Goal: Transaction & Acquisition: Purchase product/service

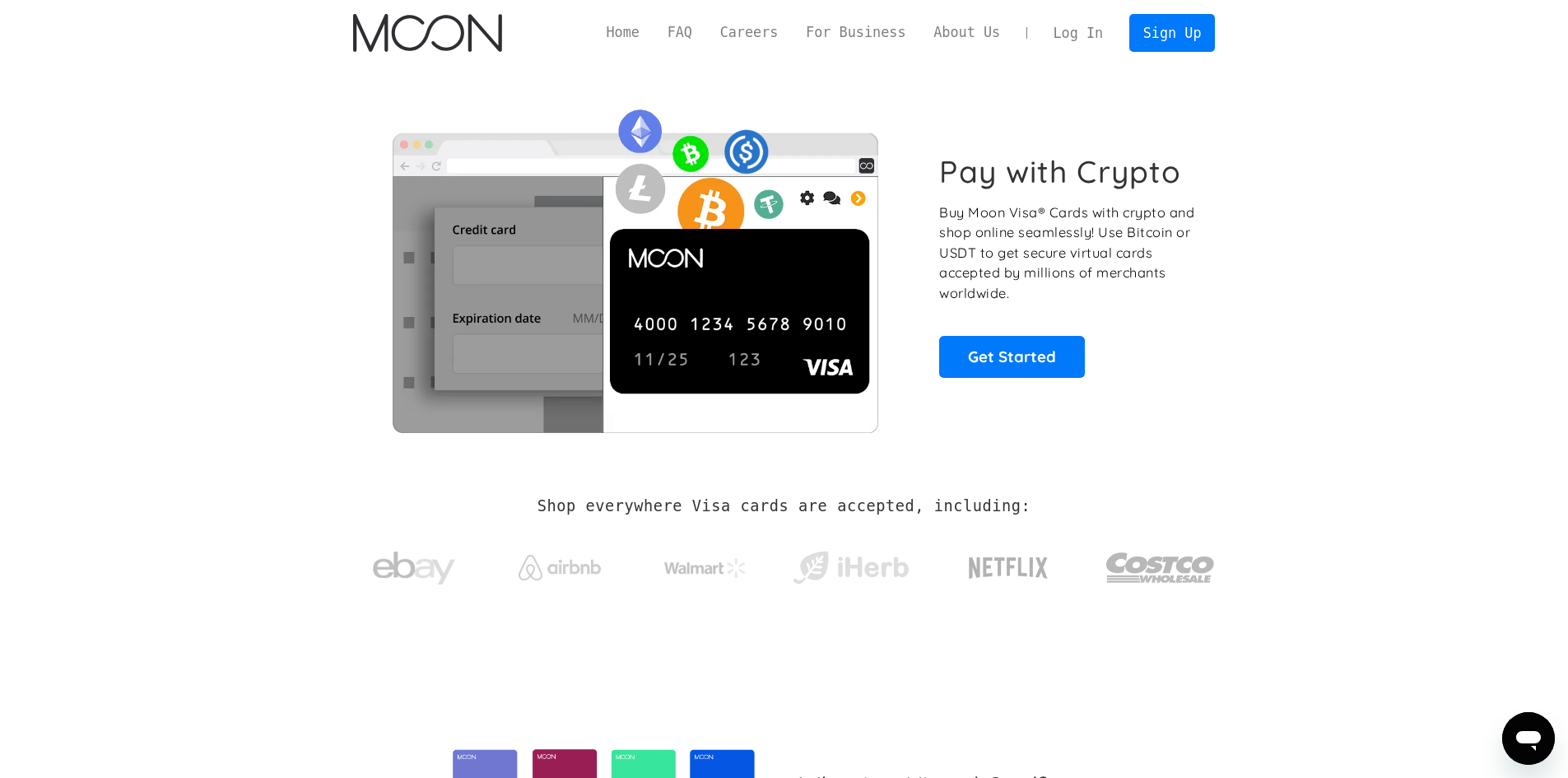
click at [1083, 27] on link "Log In" at bounding box center [1079, 33] width 78 height 36
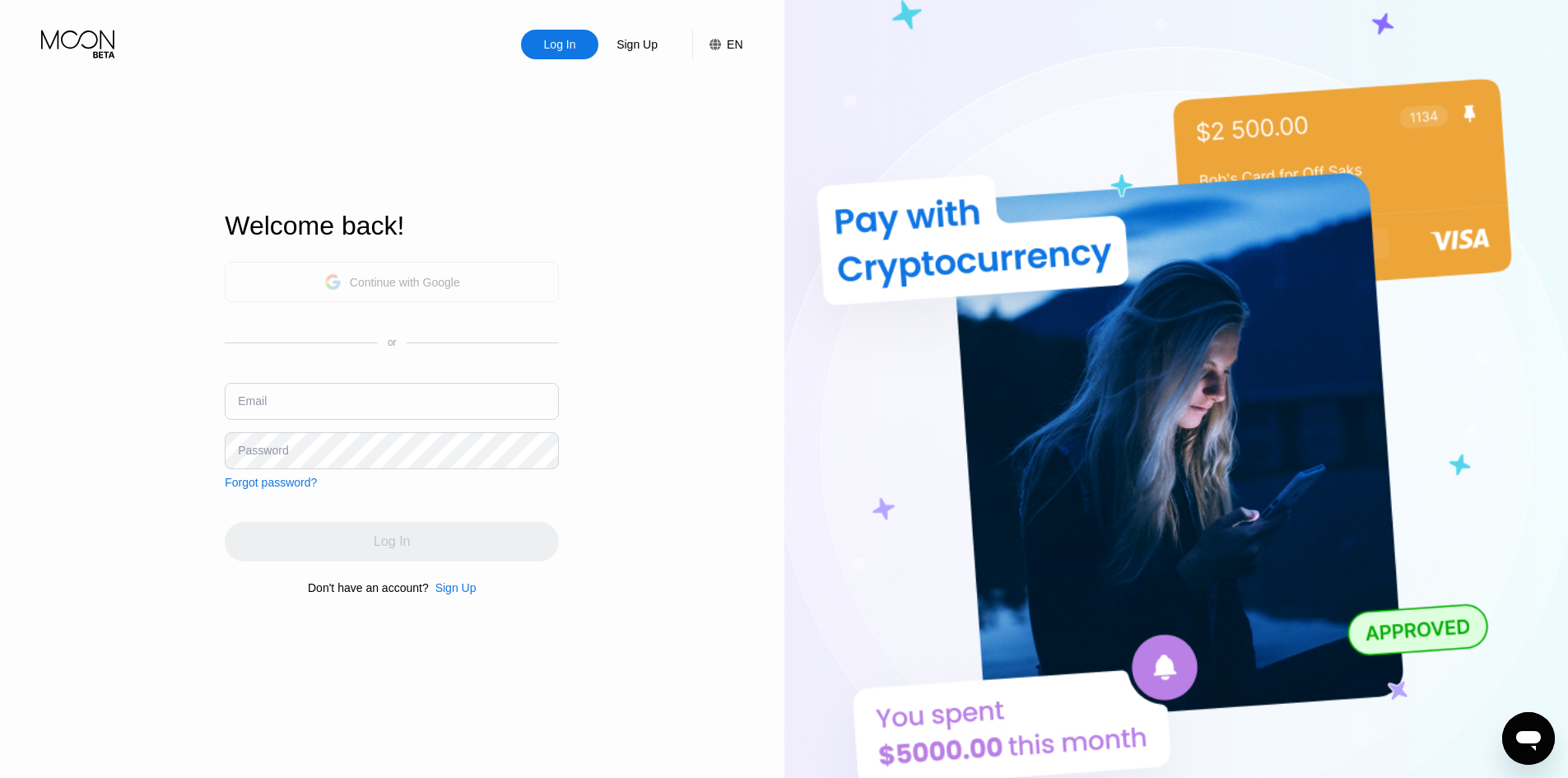
click at [488, 288] on div "Continue with Google" at bounding box center [392, 282] width 334 height 41
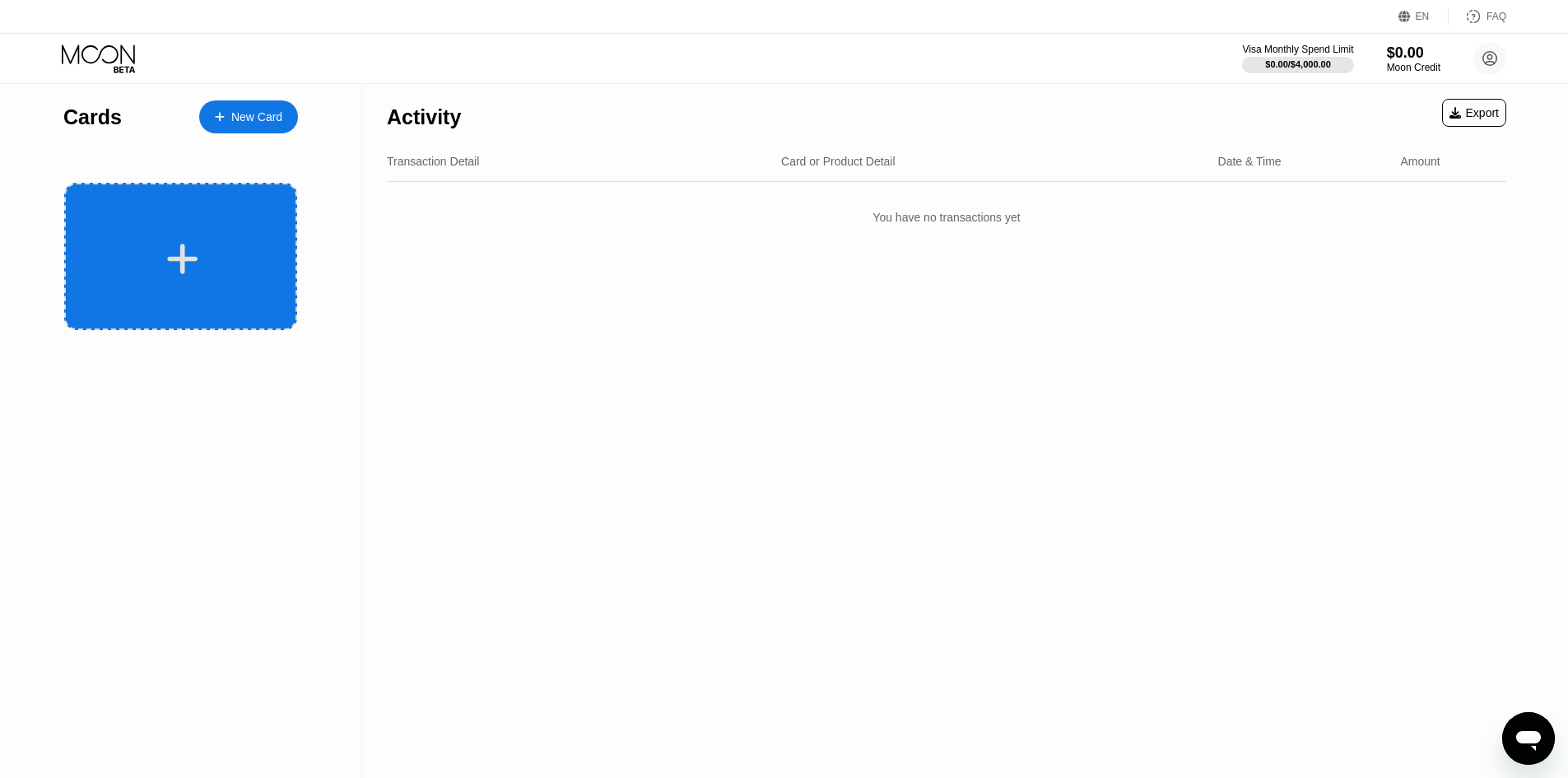
click at [176, 259] on icon at bounding box center [183, 259] width 31 height 31
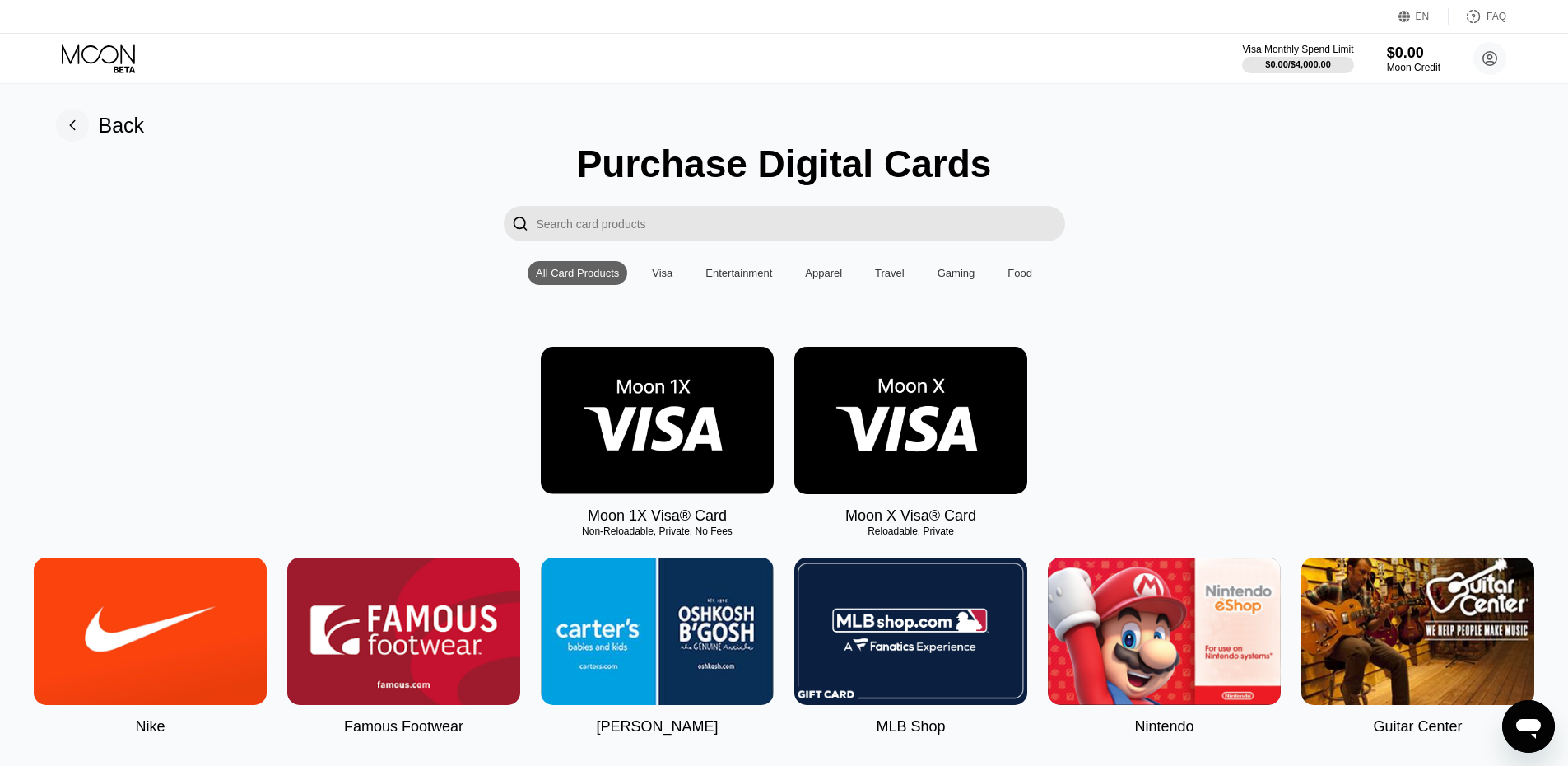
click at [869, 425] on img at bounding box center [911, 421] width 233 height 147
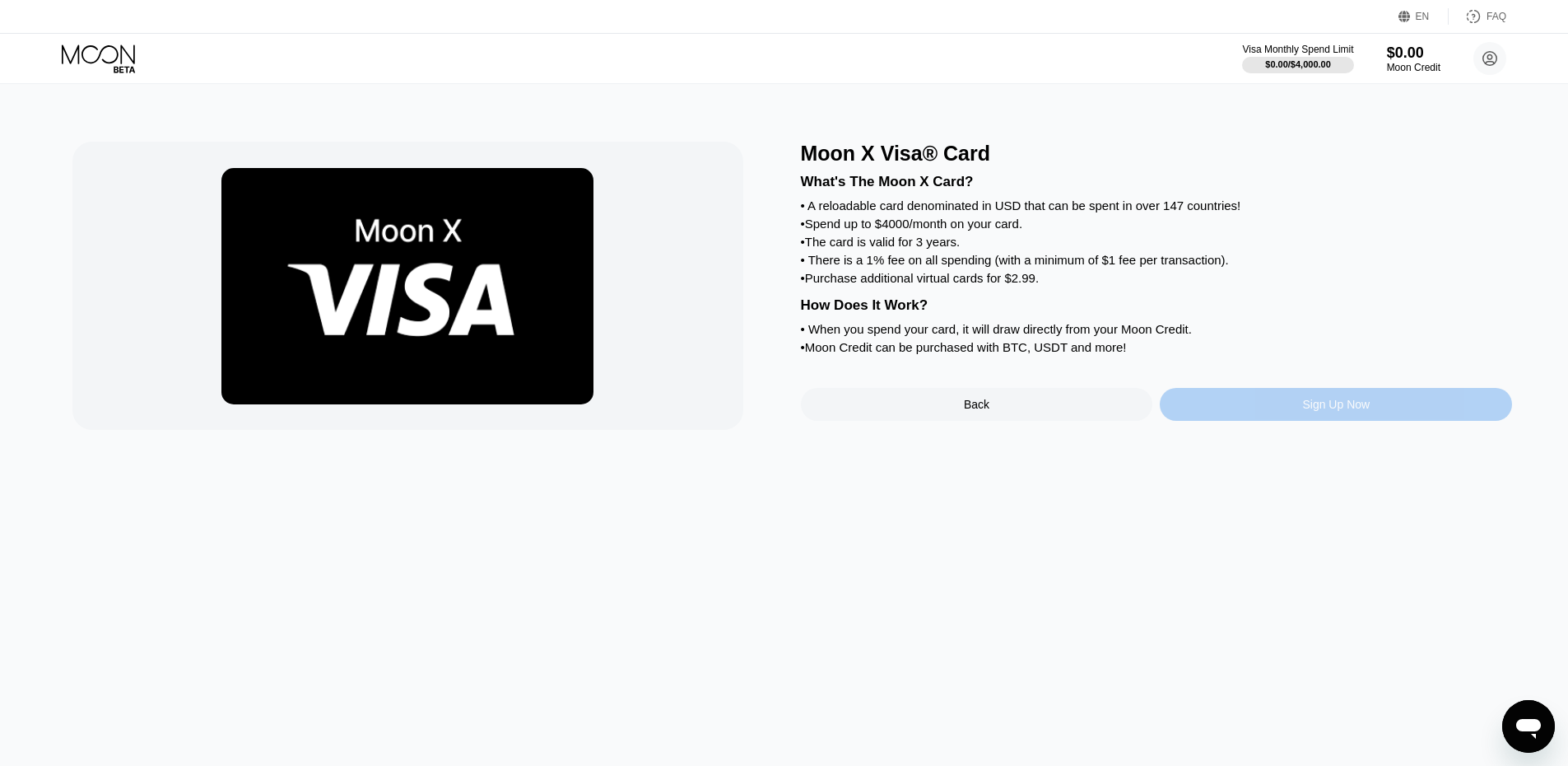
click at [1293, 421] on div "Sign Up Now" at bounding box center [1336, 404] width 352 height 33
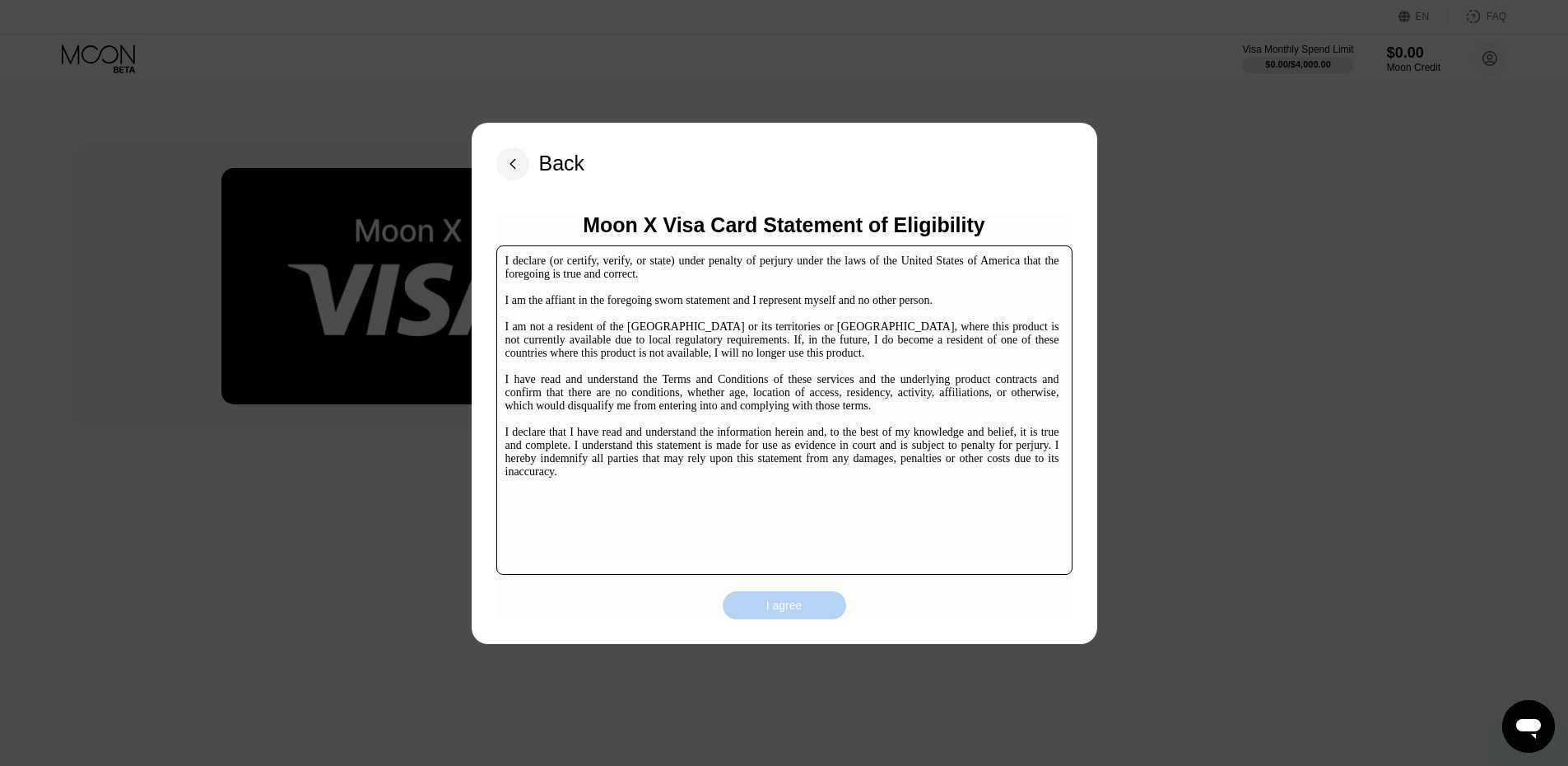
click at [799, 616] on div "I agree" at bounding box center [784, 606] width 123 height 28
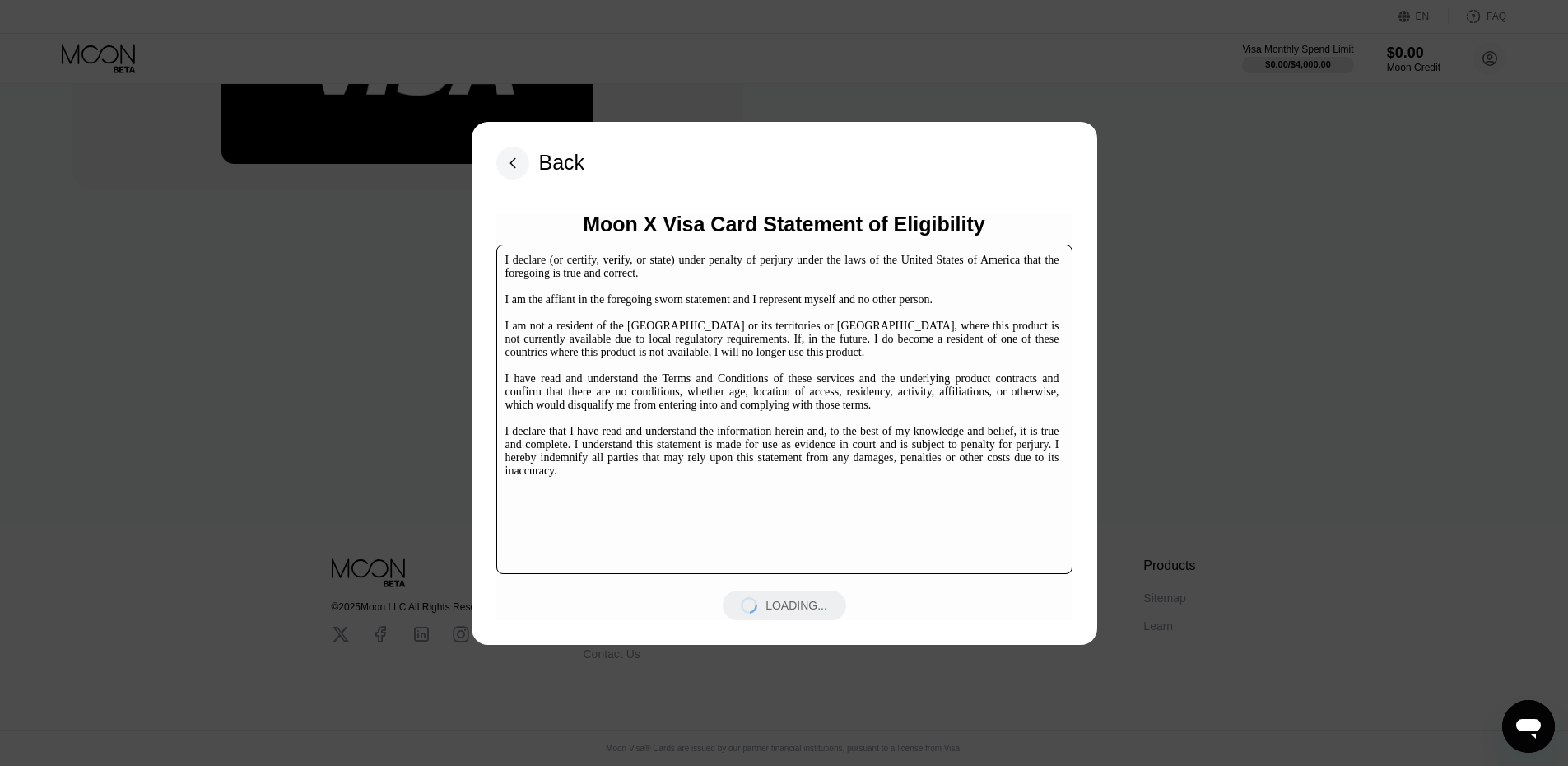
scroll to position [247, 0]
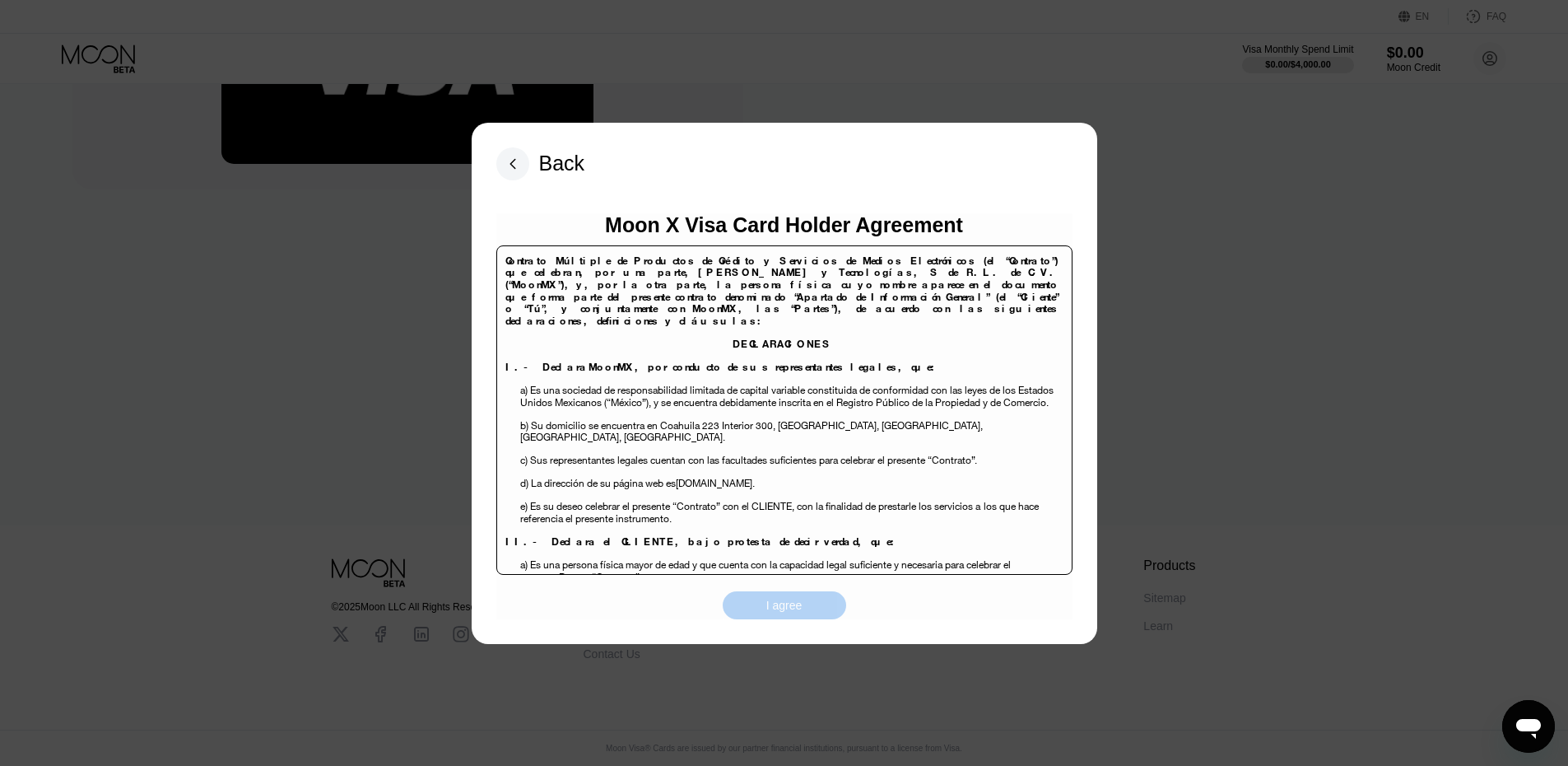
click at [779, 617] on div "I agree" at bounding box center [784, 606] width 123 height 28
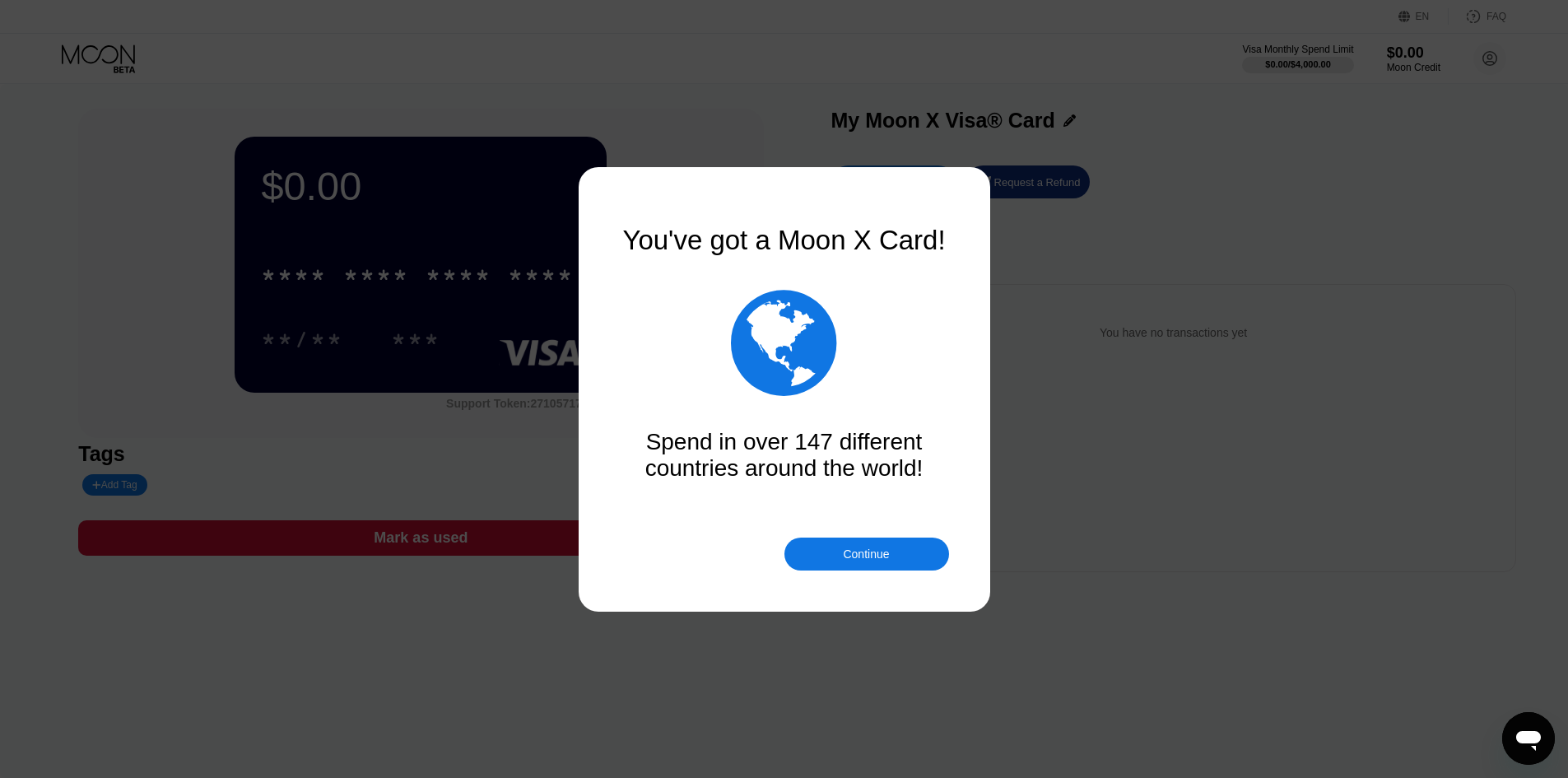
click at [853, 560] on div "Continue" at bounding box center [866, 554] width 46 height 13
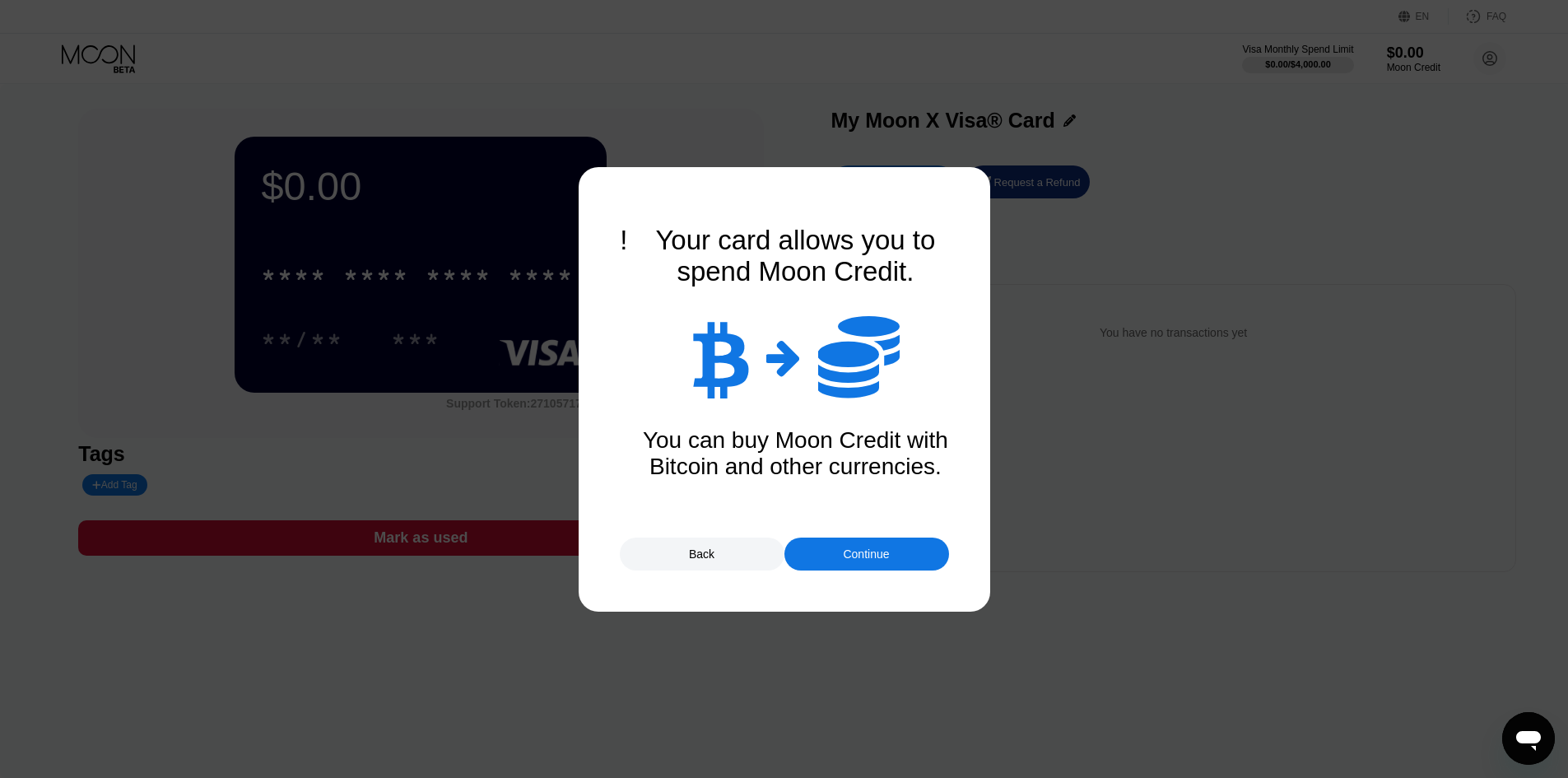
click at [853, 560] on div "Continue" at bounding box center [866, 554] width 46 height 13
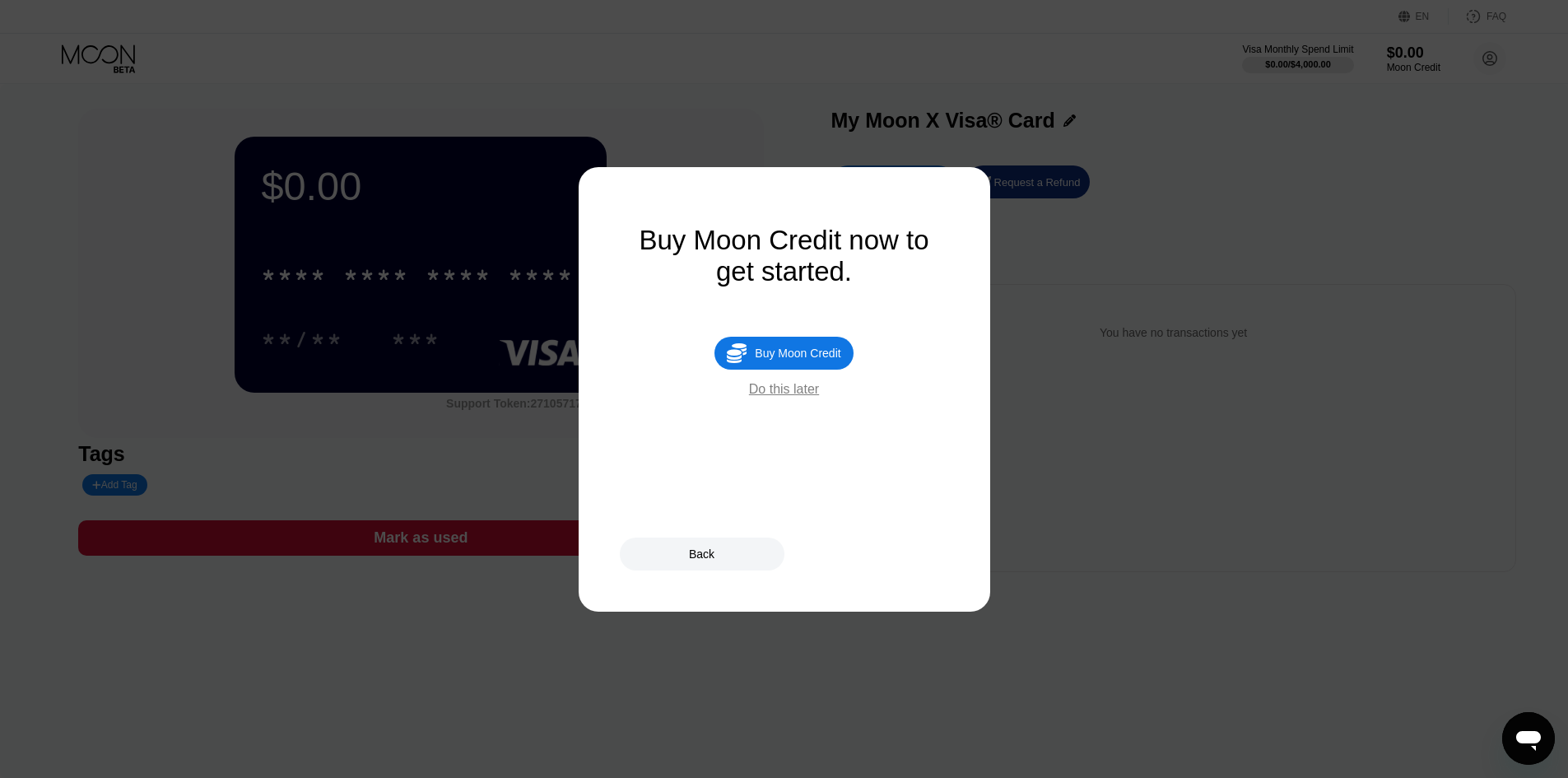
click at [799, 397] on div "Do this later" at bounding box center [784, 389] width 70 height 15
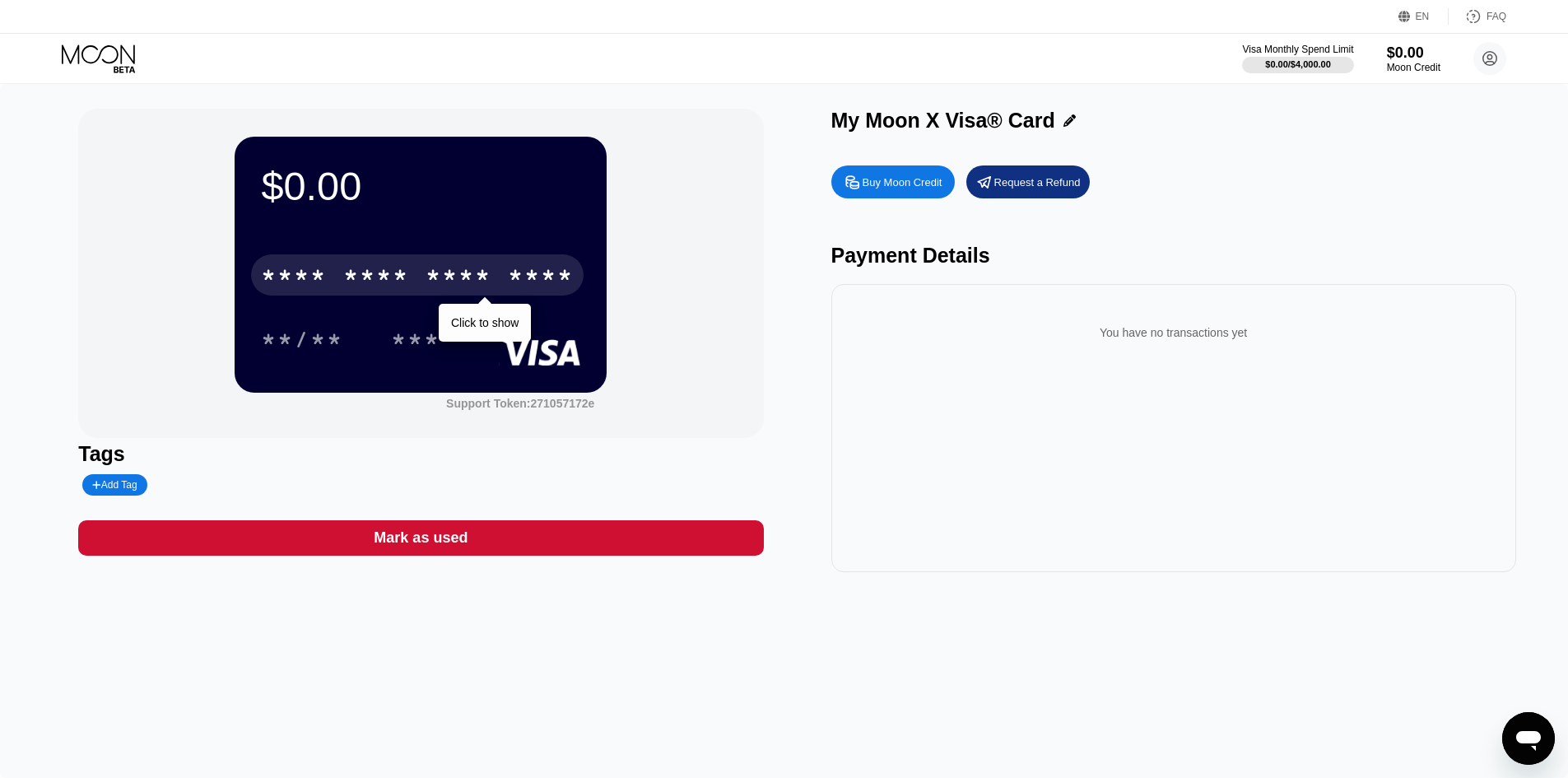
click at [527, 271] on div "****" at bounding box center [541, 278] width 66 height 26
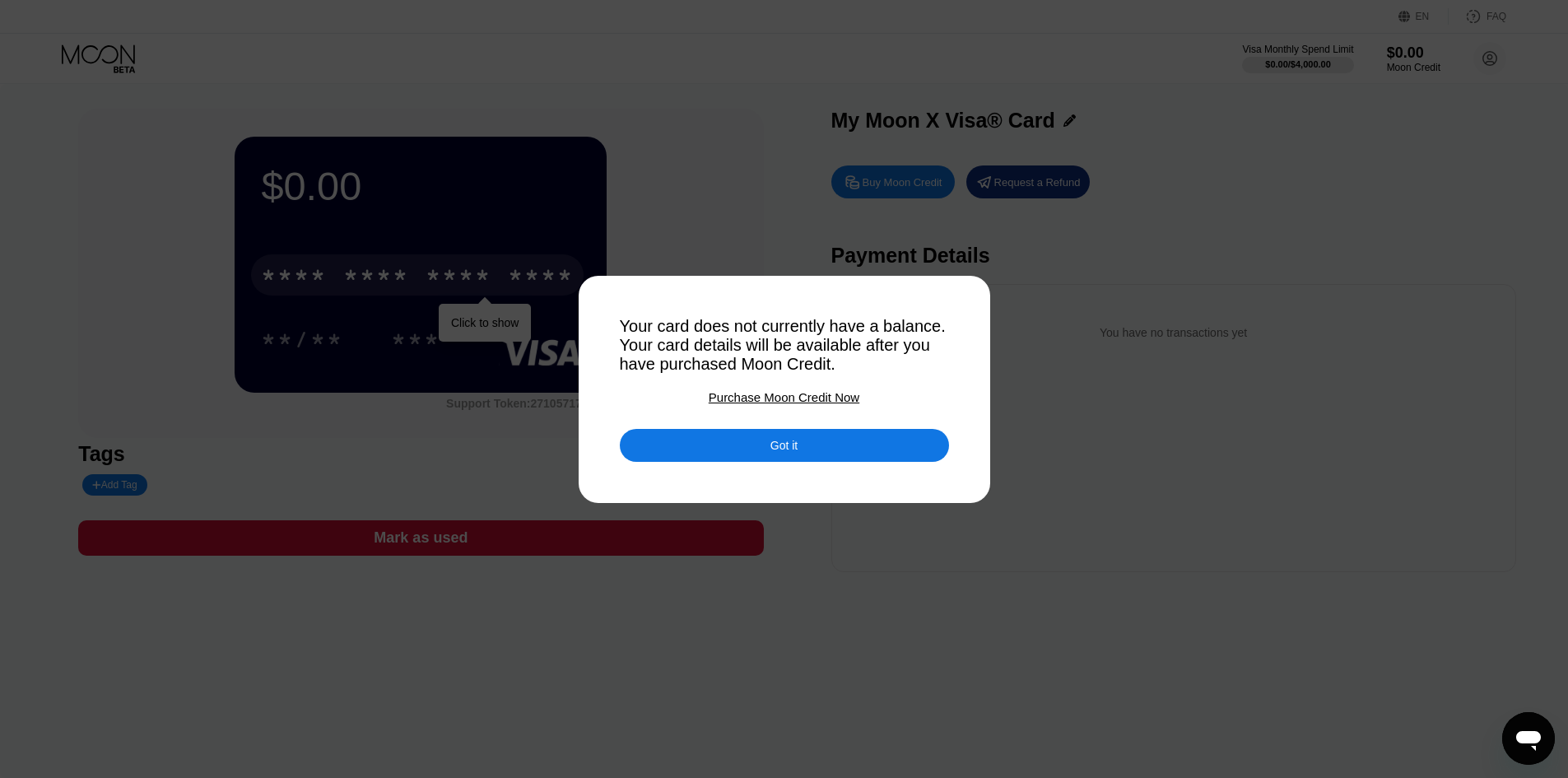
click at [740, 454] on div "Got it" at bounding box center [784, 445] width 329 height 33
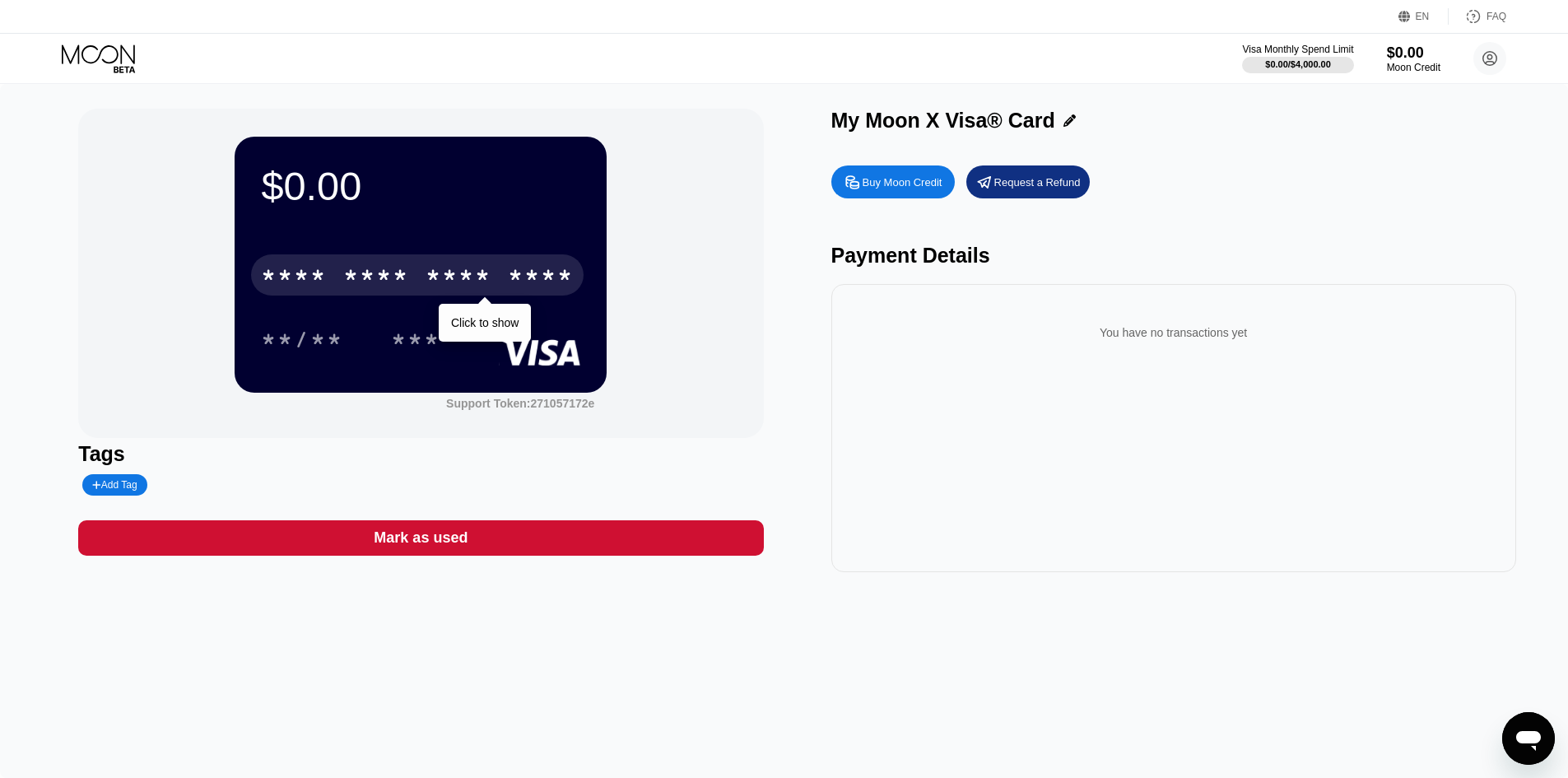
click at [434, 271] on div "* * * *" at bounding box center [458, 278] width 66 height 26
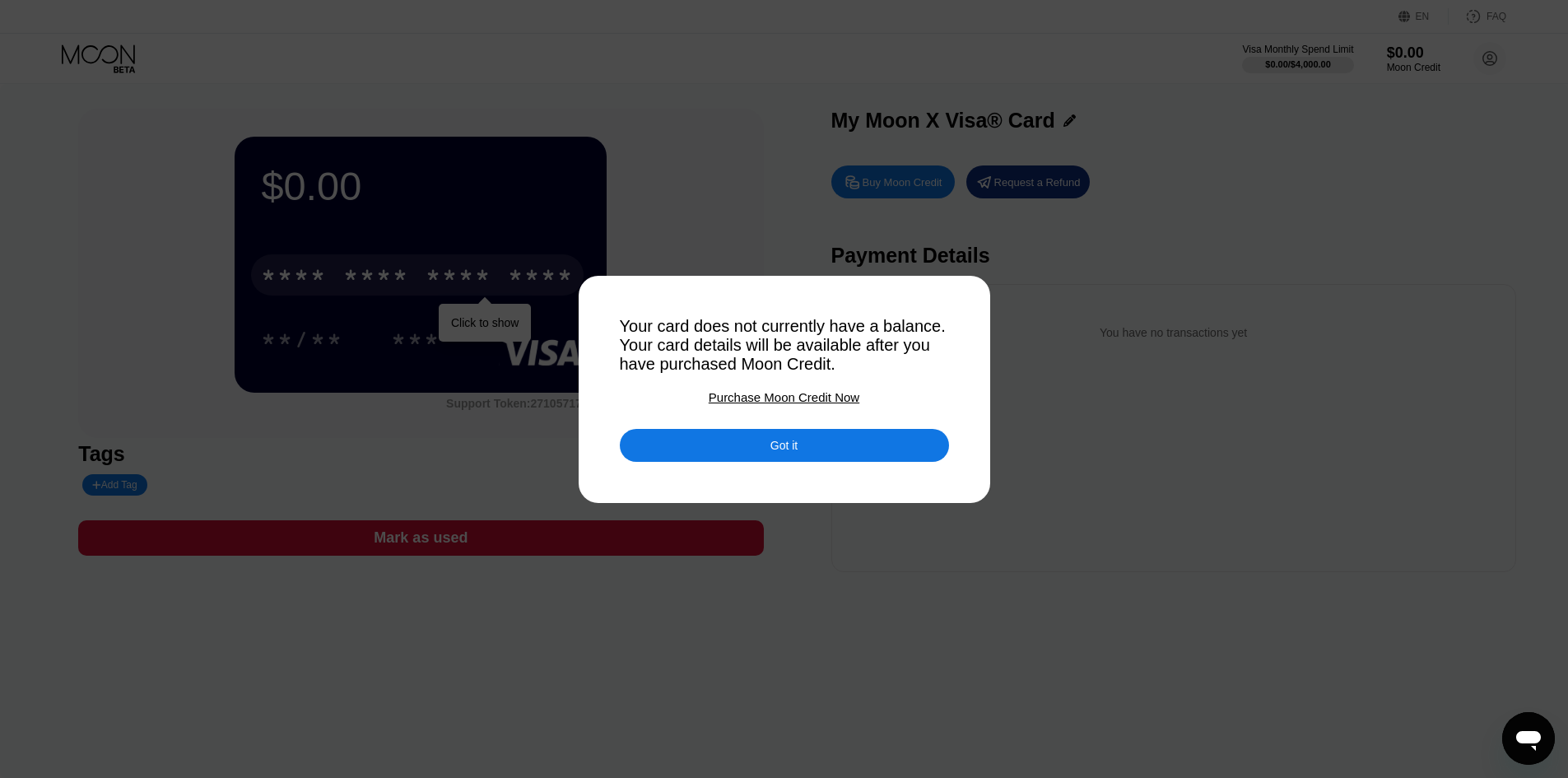
drag, startPoint x: 785, startPoint y: 461, endPoint x: 725, endPoint y: 441, distance: 63.2
click at [784, 461] on div "Got it" at bounding box center [784, 445] width 329 height 33
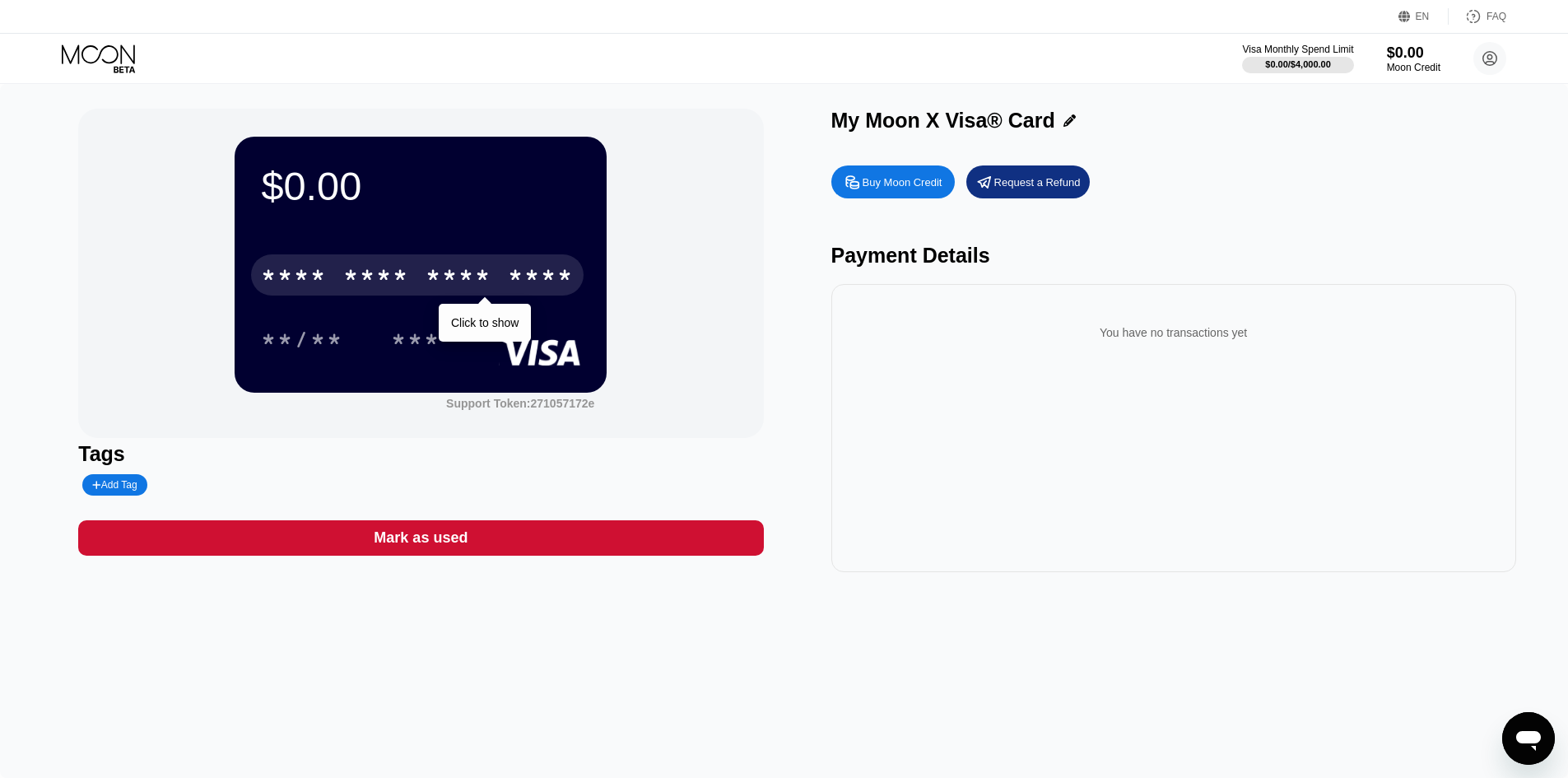
drag, startPoint x: 427, startPoint y: 273, endPoint x: 410, endPoint y: 276, distance: 17.3
click at [410, 276] on div "* * * *" at bounding box center [376, 278] width 66 height 26
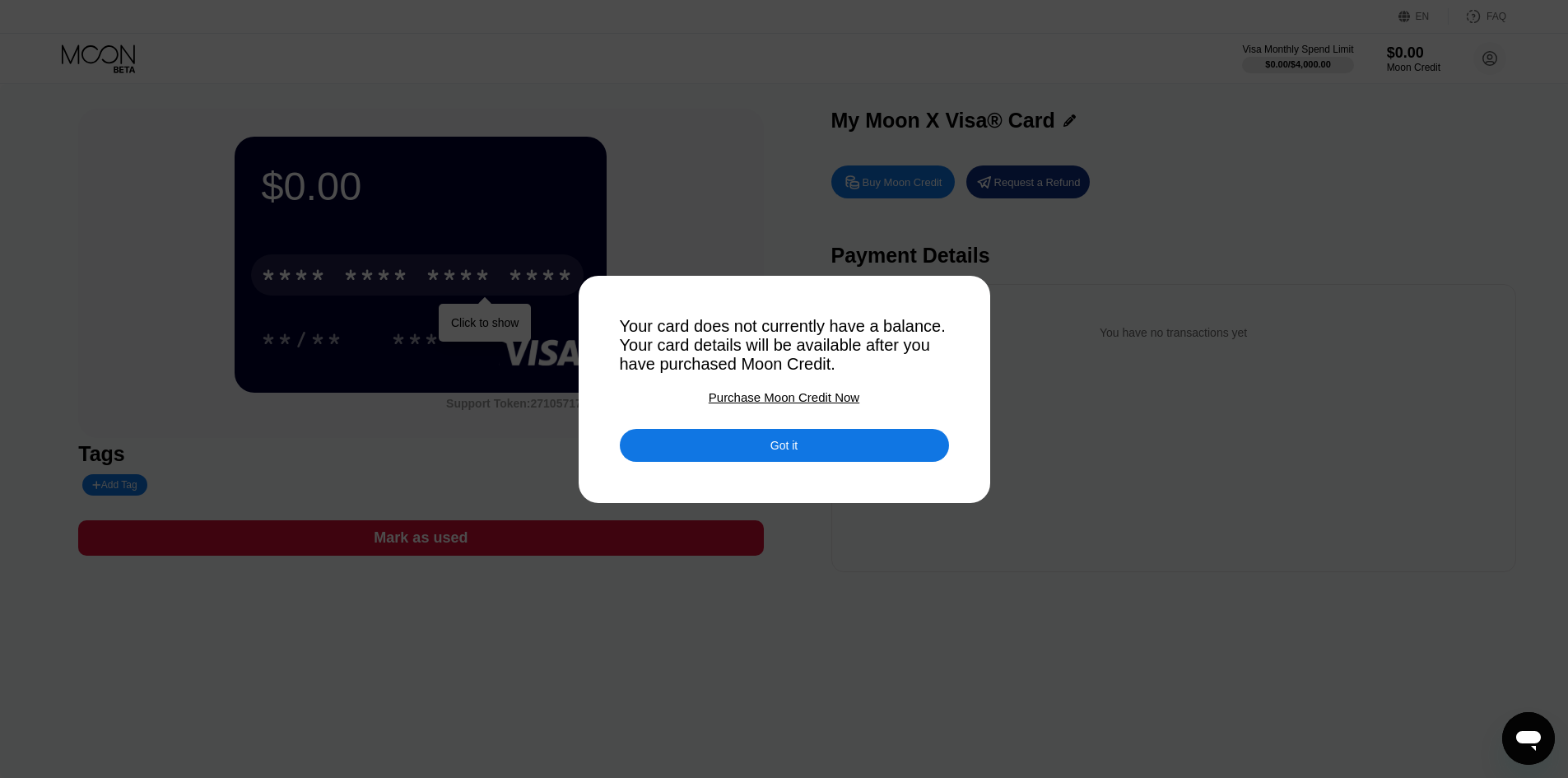
click at [784, 404] on div "Purchase Moon Credit Now" at bounding box center [784, 397] width 151 height 14
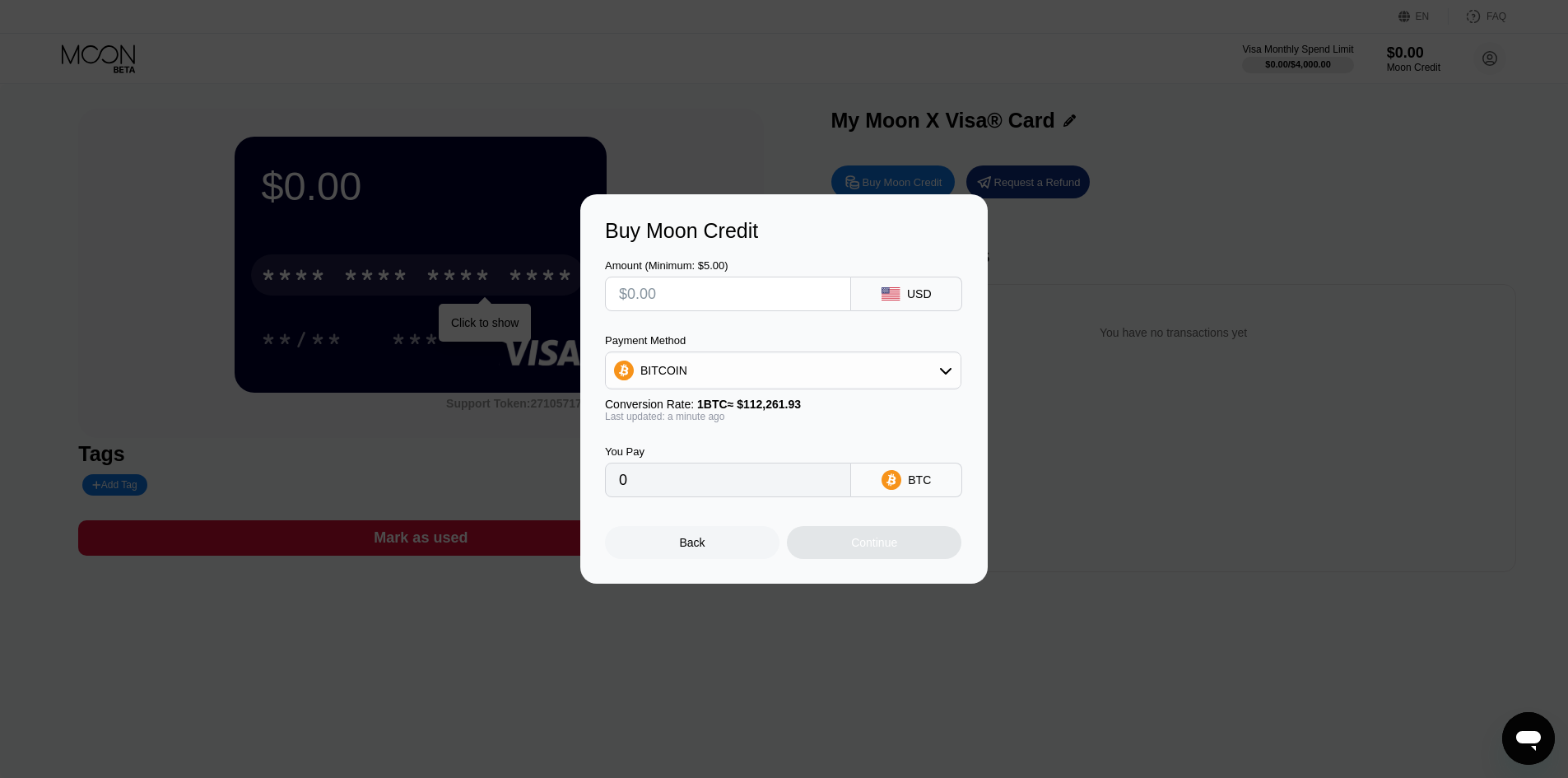
click at [1079, 271] on div "Buy Moon Credit Amount (Minimum: $5.00) USD Payment Method BITCOIN Conversion R…" at bounding box center [784, 389] width 1568 height 390
click at [1026, 224] on div "Buy Moon Credit Amount (Minimum: $5.00) USD Payment Method BITCOIN Conversion R…" at bounding box center [784, 389] width 1568 height 390
click at [721, 556] on div "Back" at bounding box center [693, 542] width 175 height 33
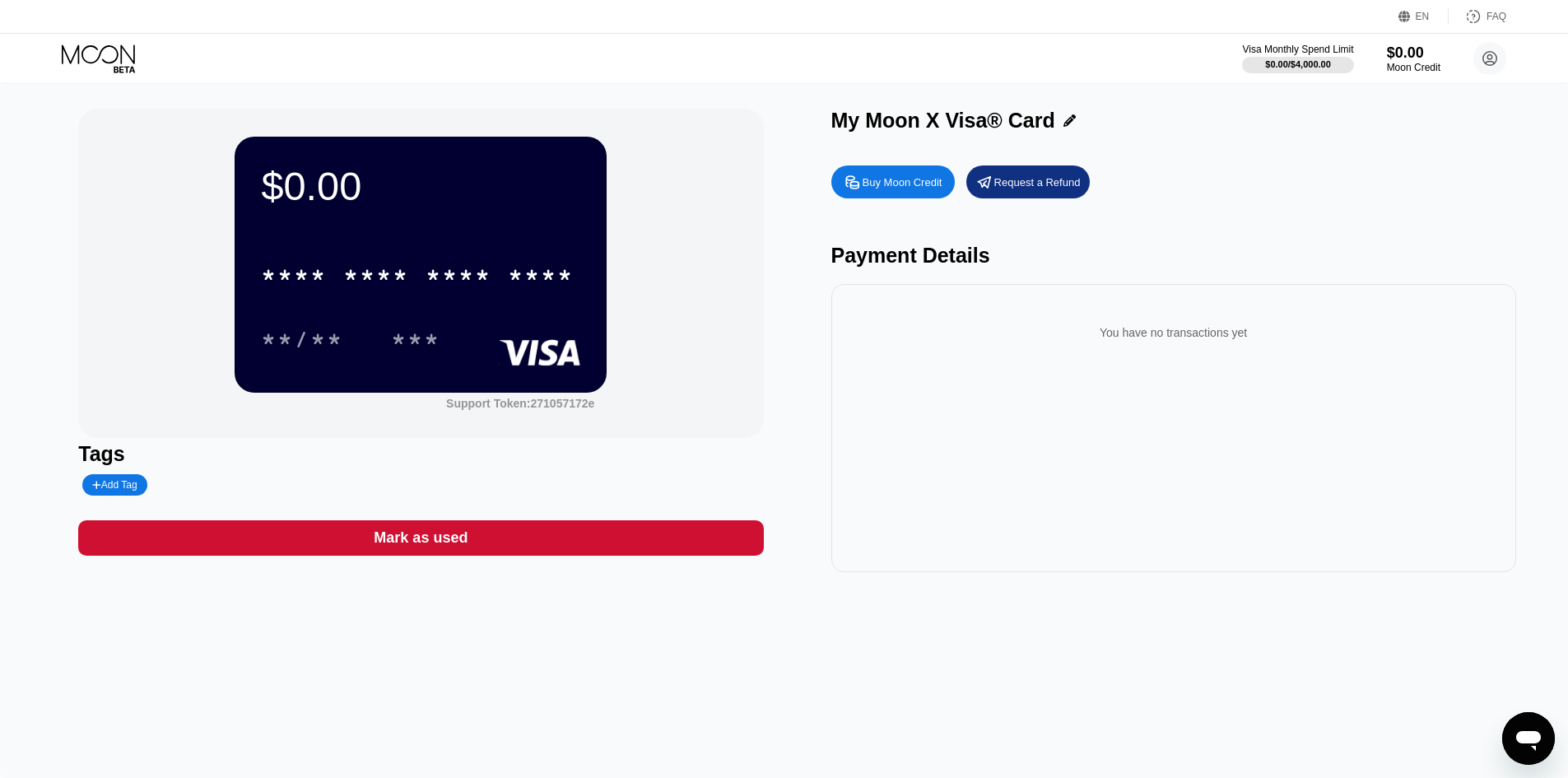
click at [473, 547] on div "Mark as used" at bounding box center [421, 538] width 685 height 36
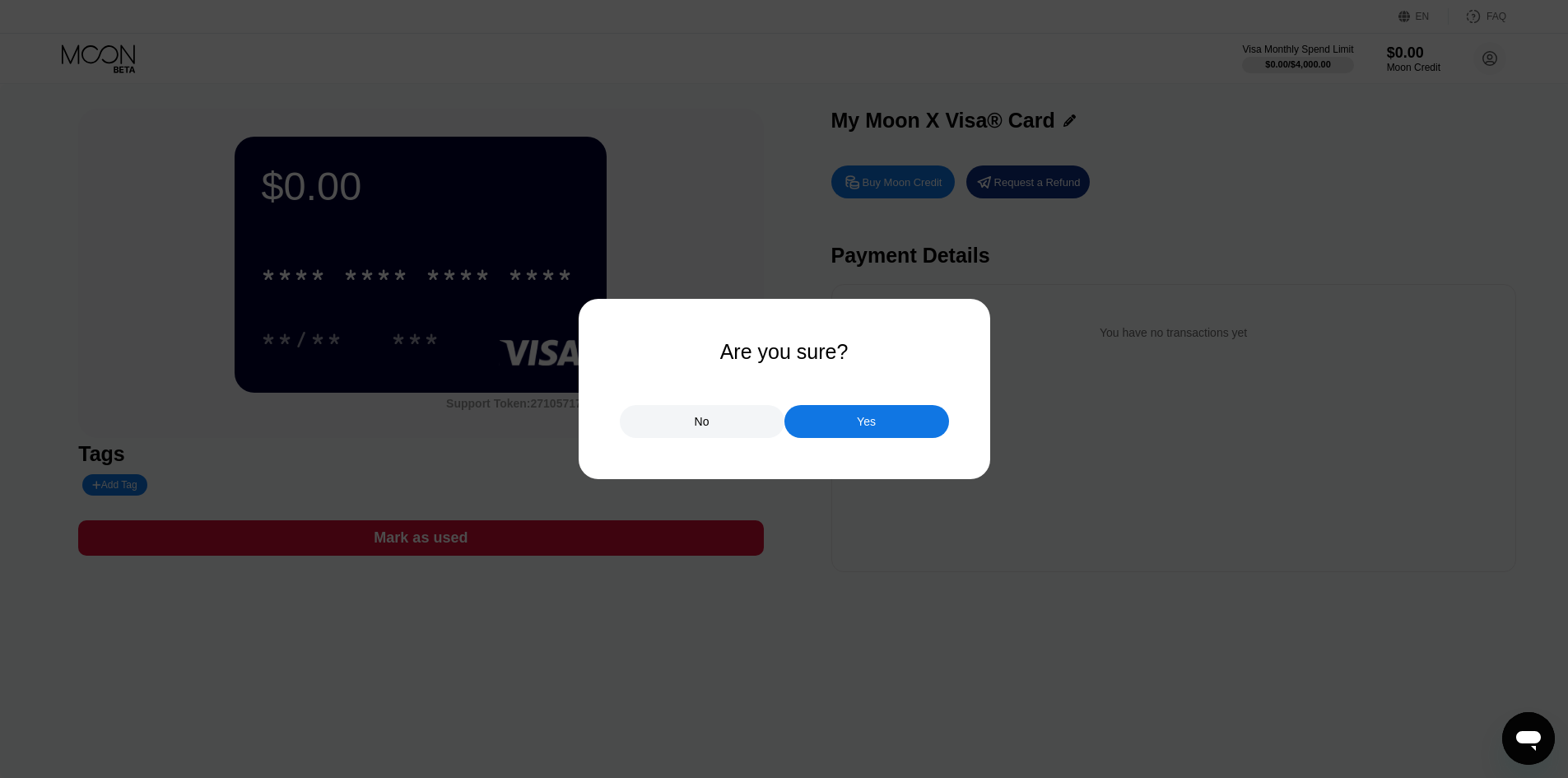
click at [829, 432] on div "Yes" at bounding box center [867, 421] width 165 height 33
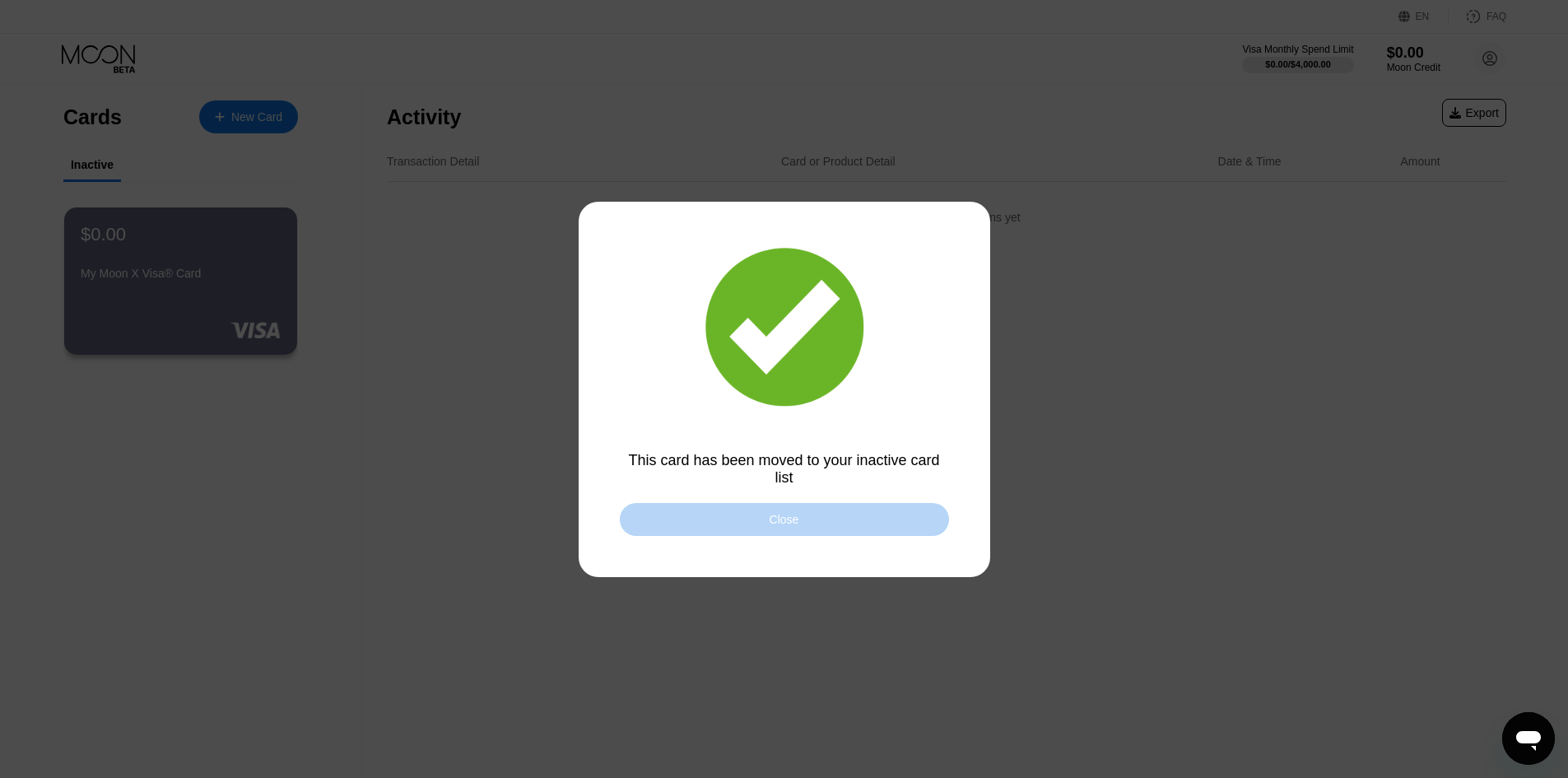
click at [726, 528] on div "Close" at bounding box center [784, 519] width 329 height 33
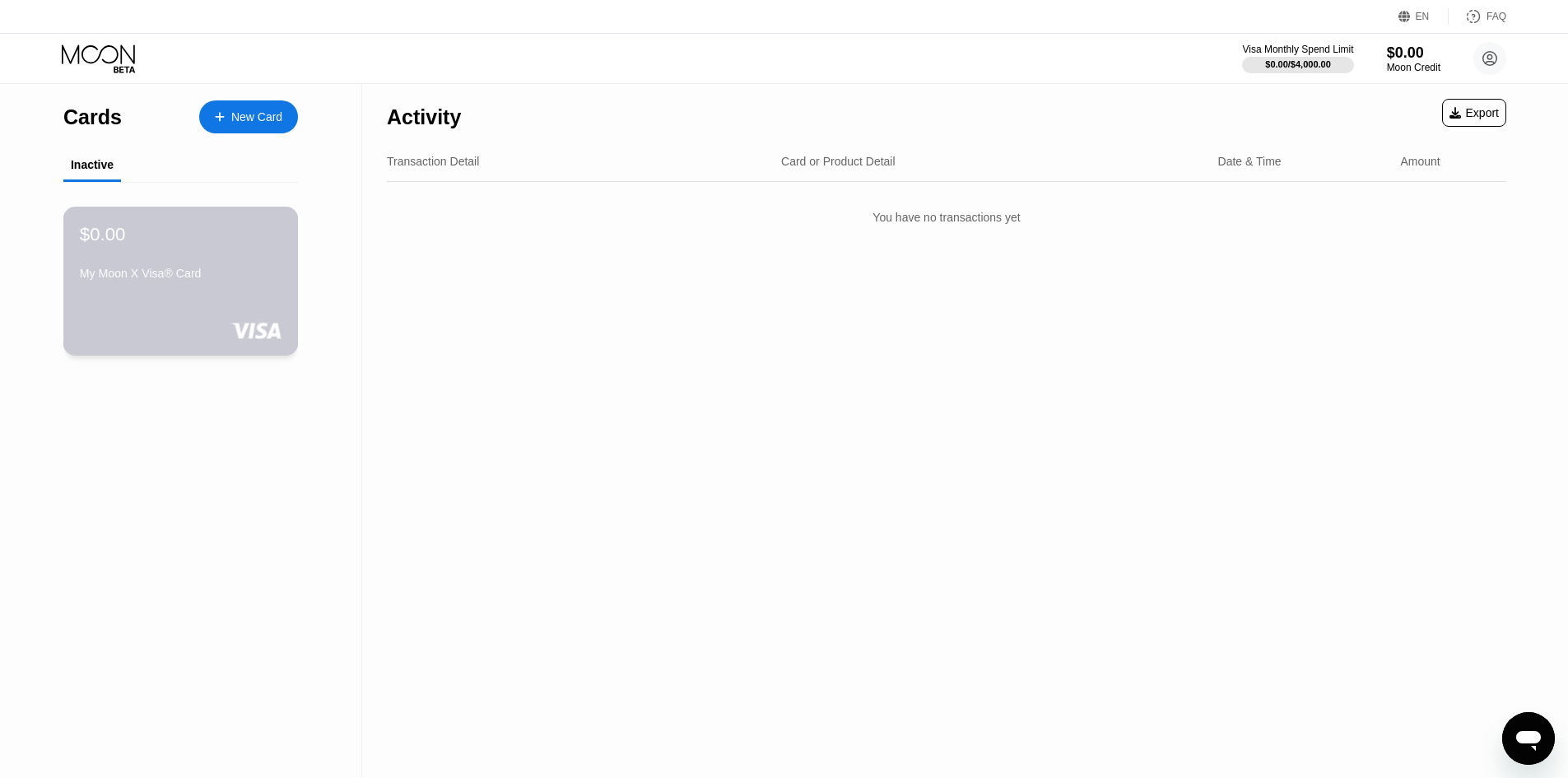
click at [208, 302] on div "$0.00 My Moon X Visa® Card" at bounding box center [181, 282] width 236 height 149
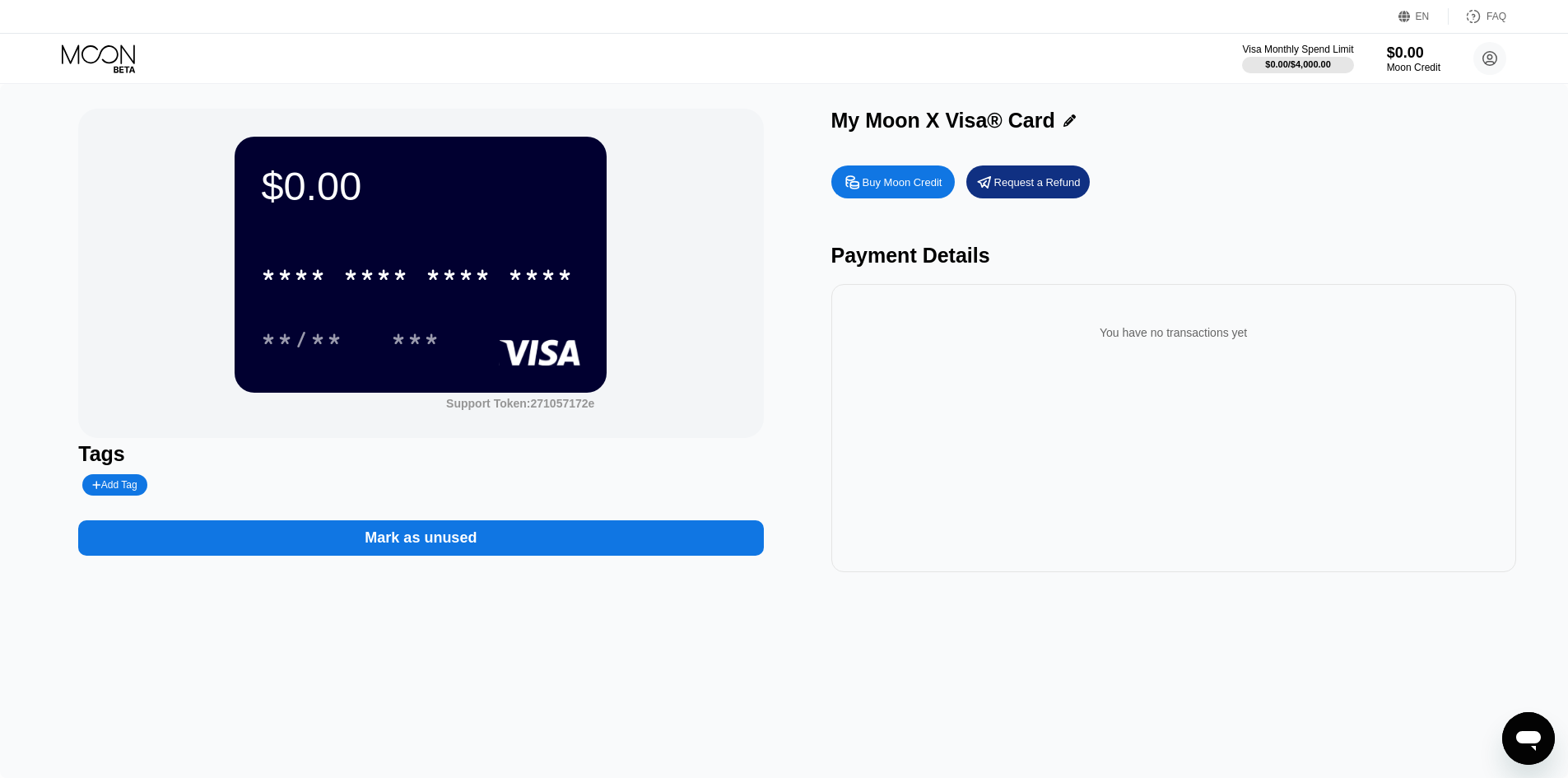
click at [443, 269] on div "* * * *" at bounding box center [458, 278] width 66 height 26
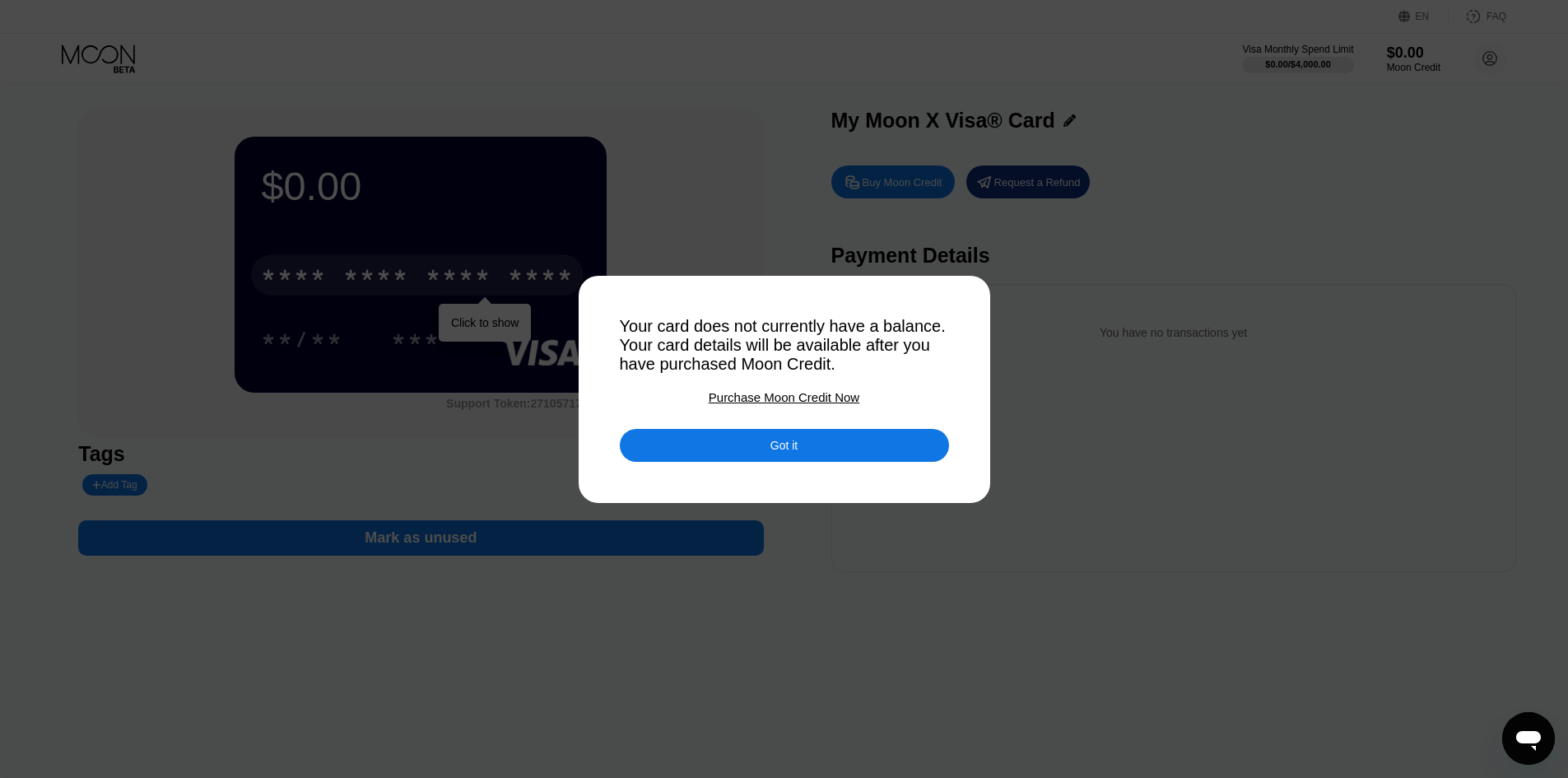
click at [869, 459] on div "Got it" at bounding box center [784, 445] width 329 height 33
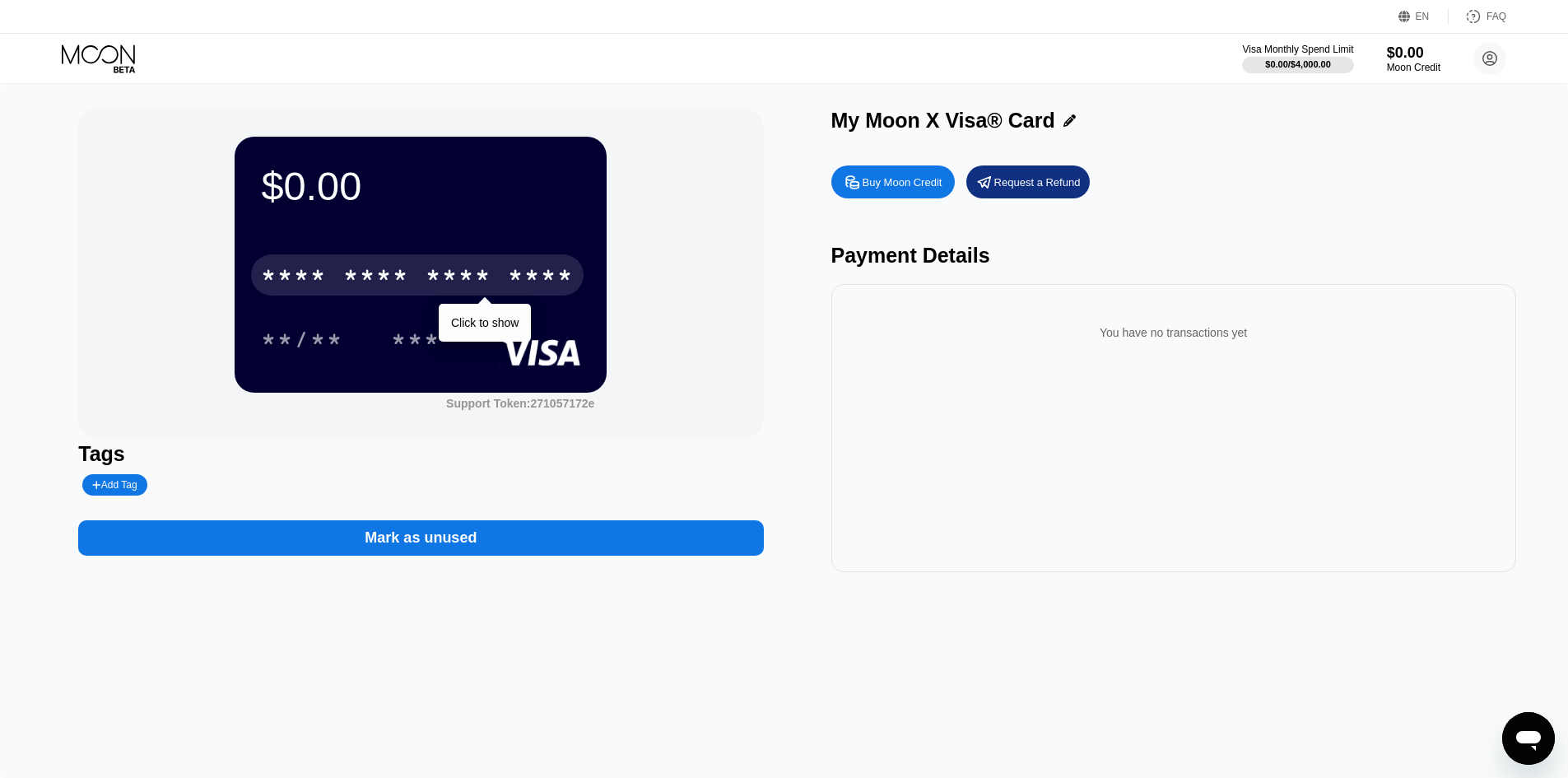
click at [920, 189] on div "Buy Moon Credit" at bounding box center [903, 182] width 80 height 14
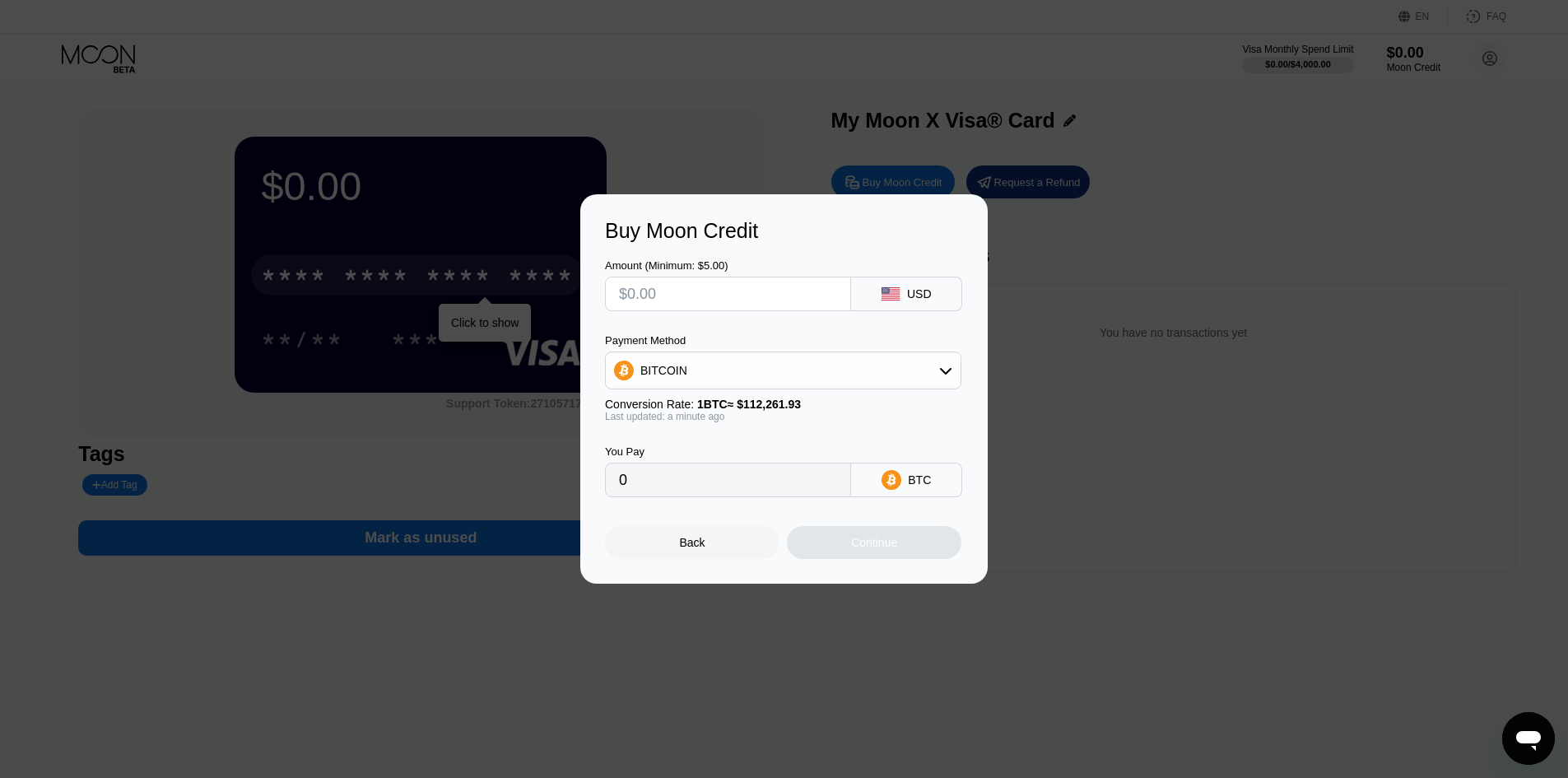
click at [706, 553] on div "Back" at bounding box center [693, 542] width 175 height 33
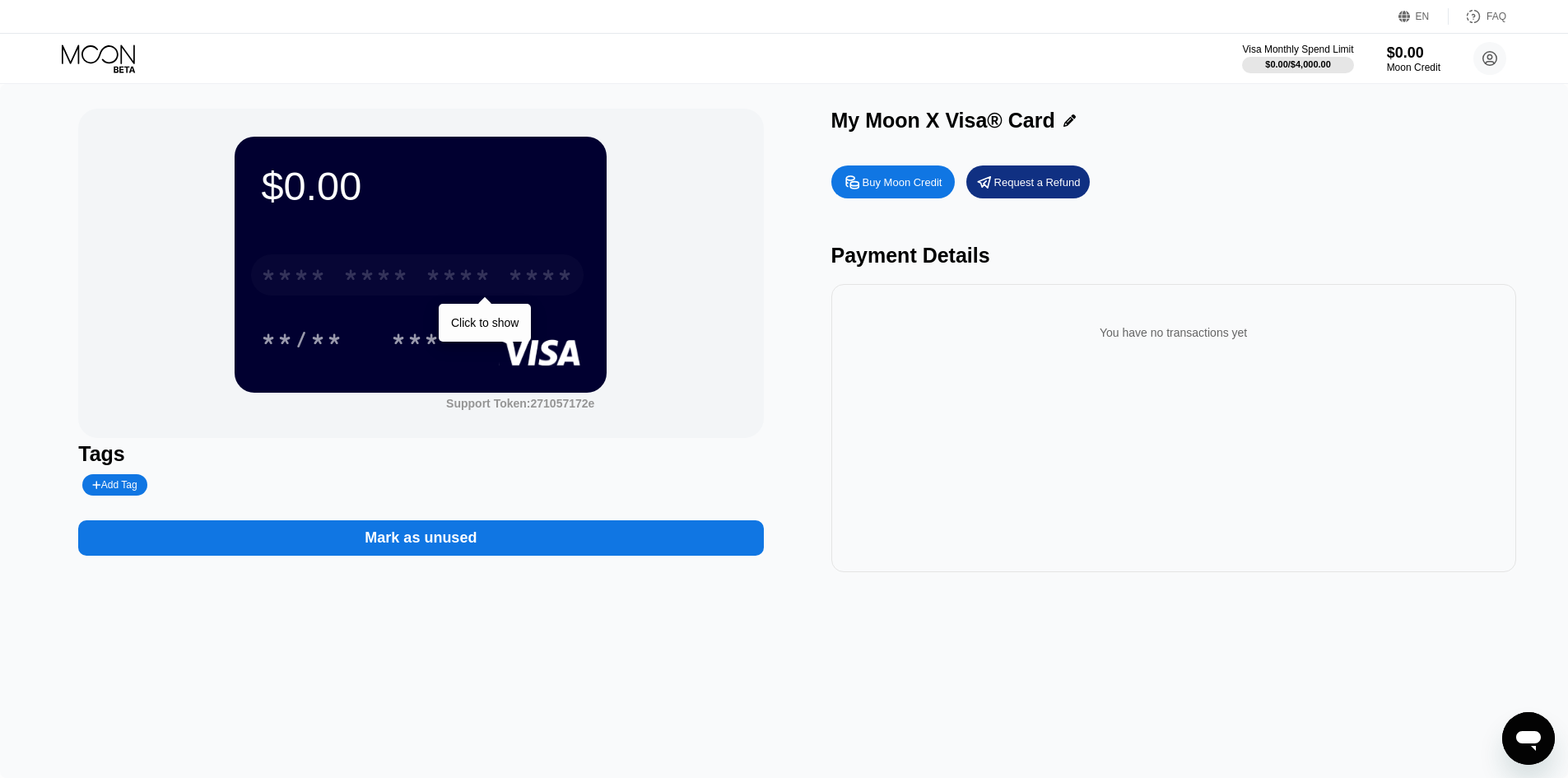
click at [496, 281] on div "* * * * * * * * * * * * ****" at bounding box center [418, 275] width 333 height 41
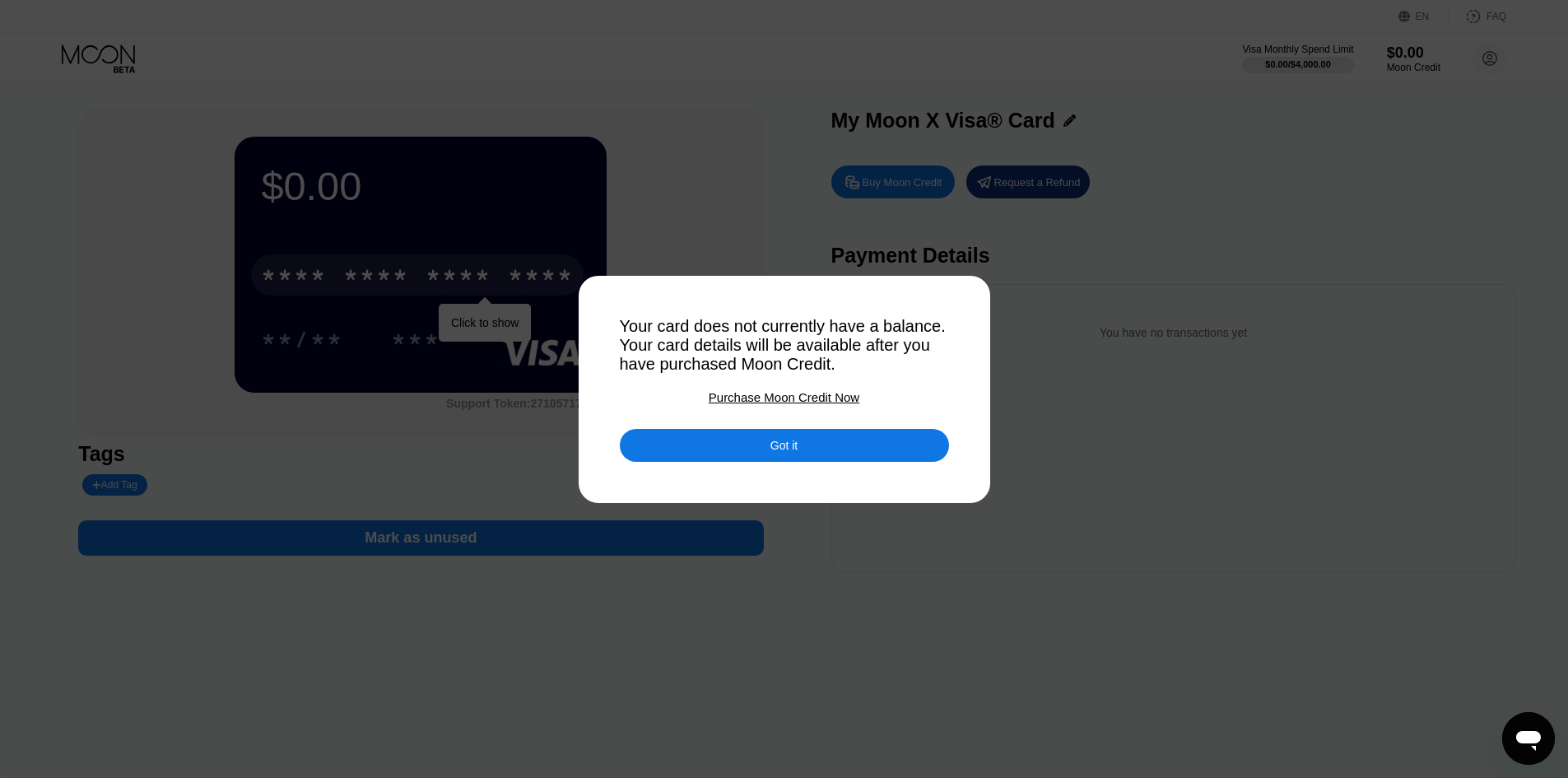
click at [730, 455] on div "Got it" at bounding box center [784, 445] width 329 height 33
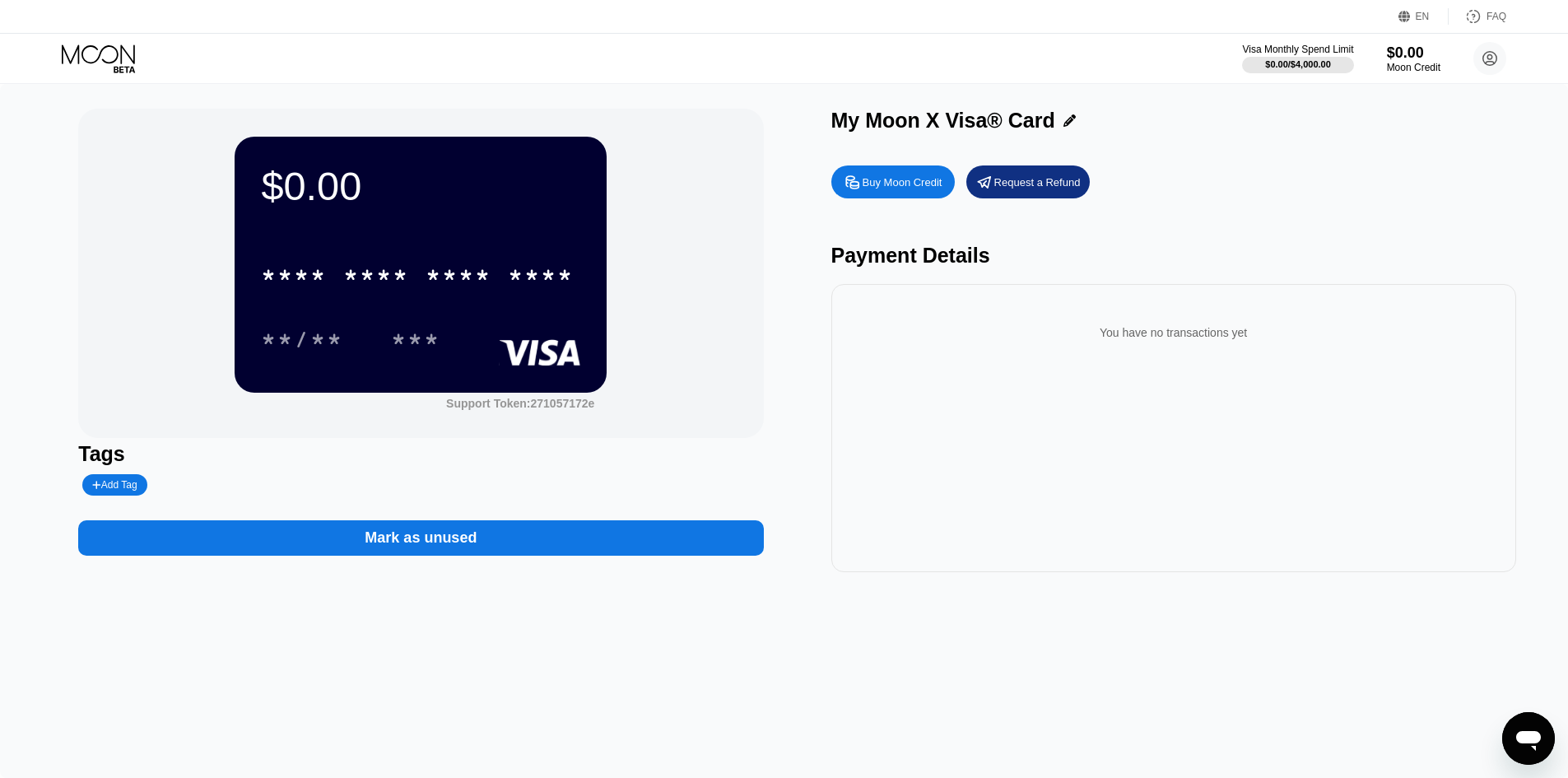
click at [465, 326] on div "***" at bounding box center [428, 338] width 75 height 41
click at [468, 281] on div "* * * *" at bounding box center [458, 278] width 66 height 26
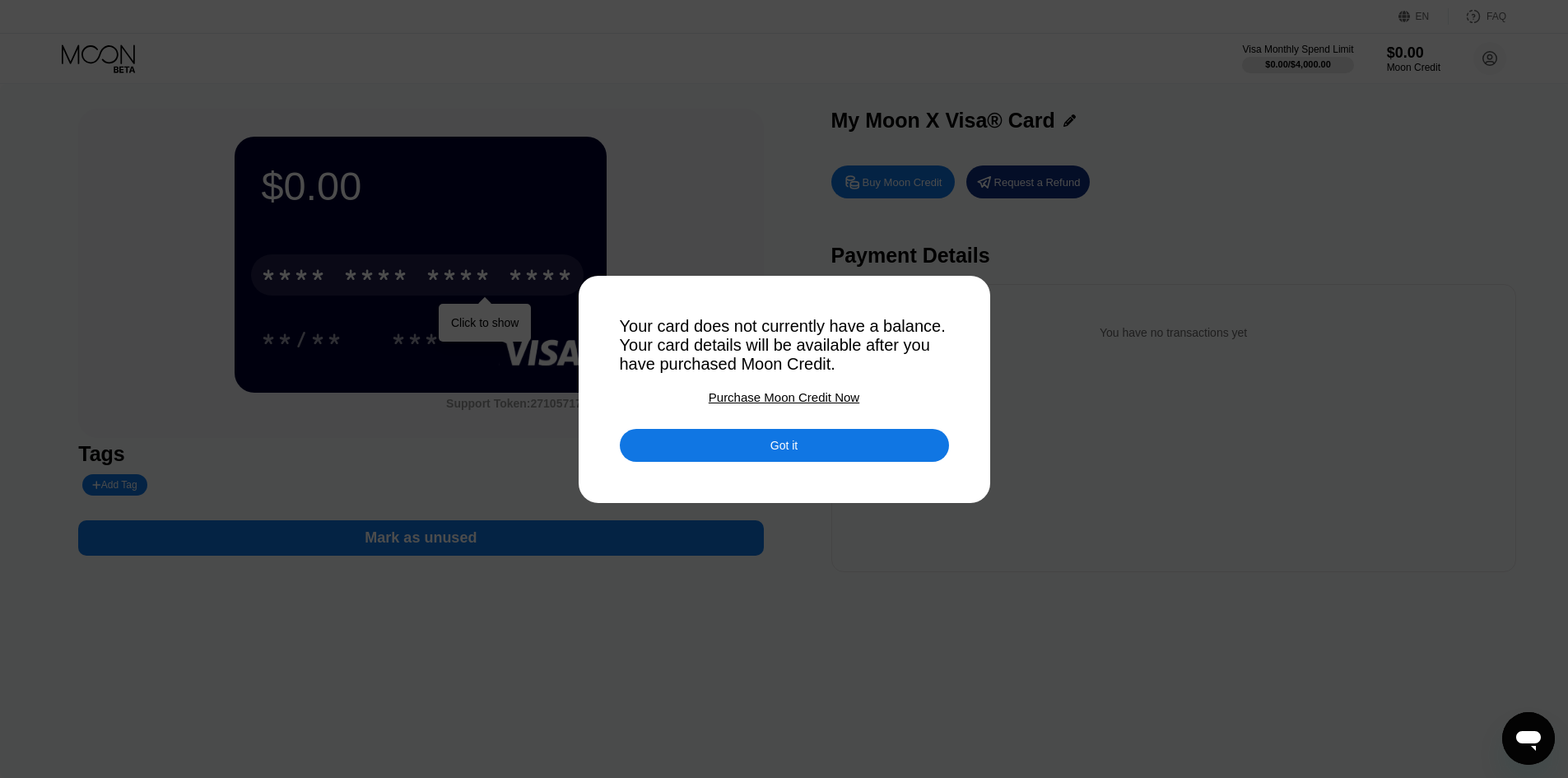
click at [704, 472] on div at bounding box center [790, 389] width 1581 height 778
click at [697, 456] on div "Got it" at bounding box center [784, 445] width 329 height 33
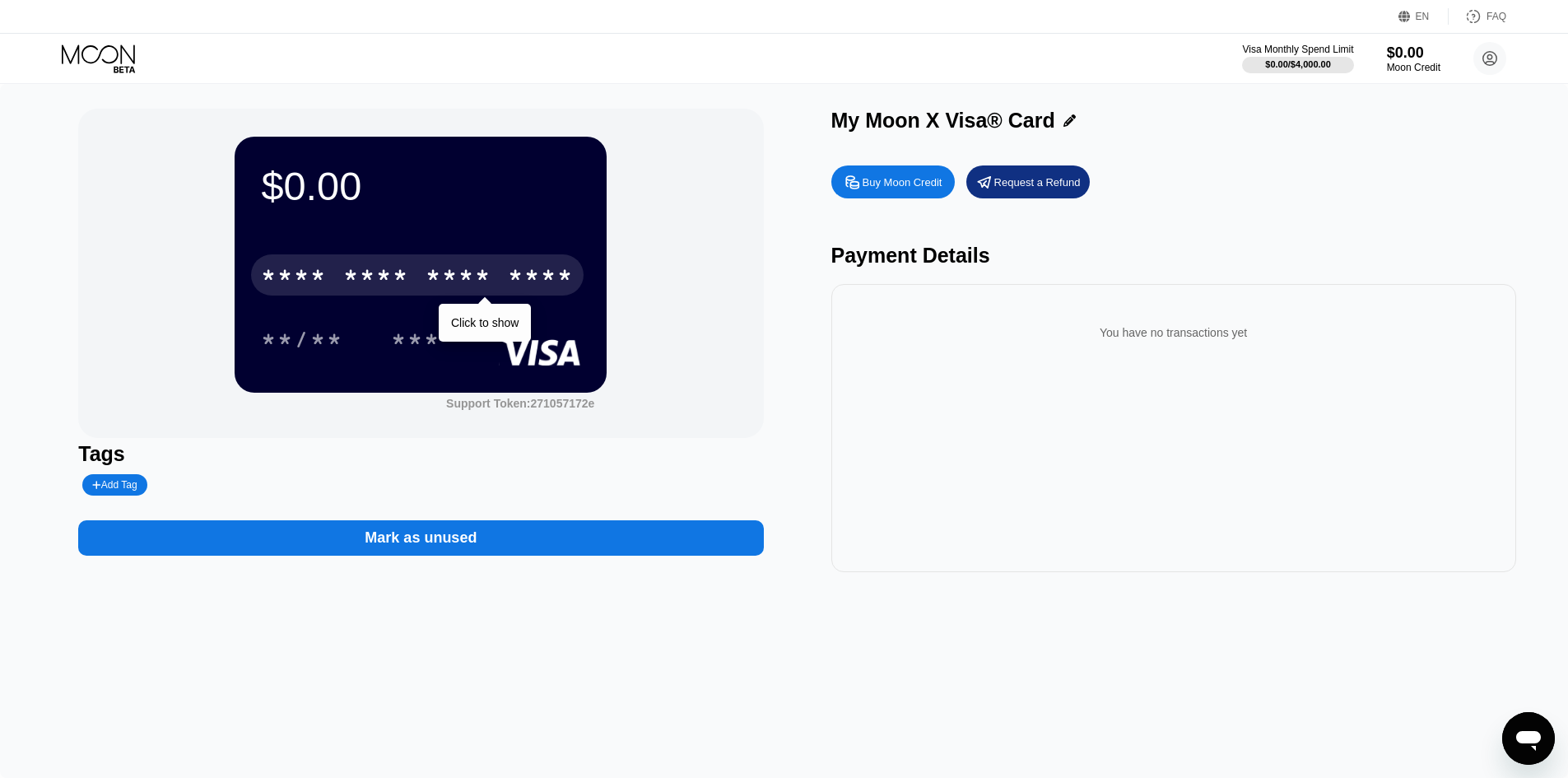
drag, startPoint x: 459, startPoint y: 289, endPoint x: 434, endPoint y: 269, distance: 32.0
click at [434, 269] on div "* * * *" at bounding box center [458, 278] width 66 height 26
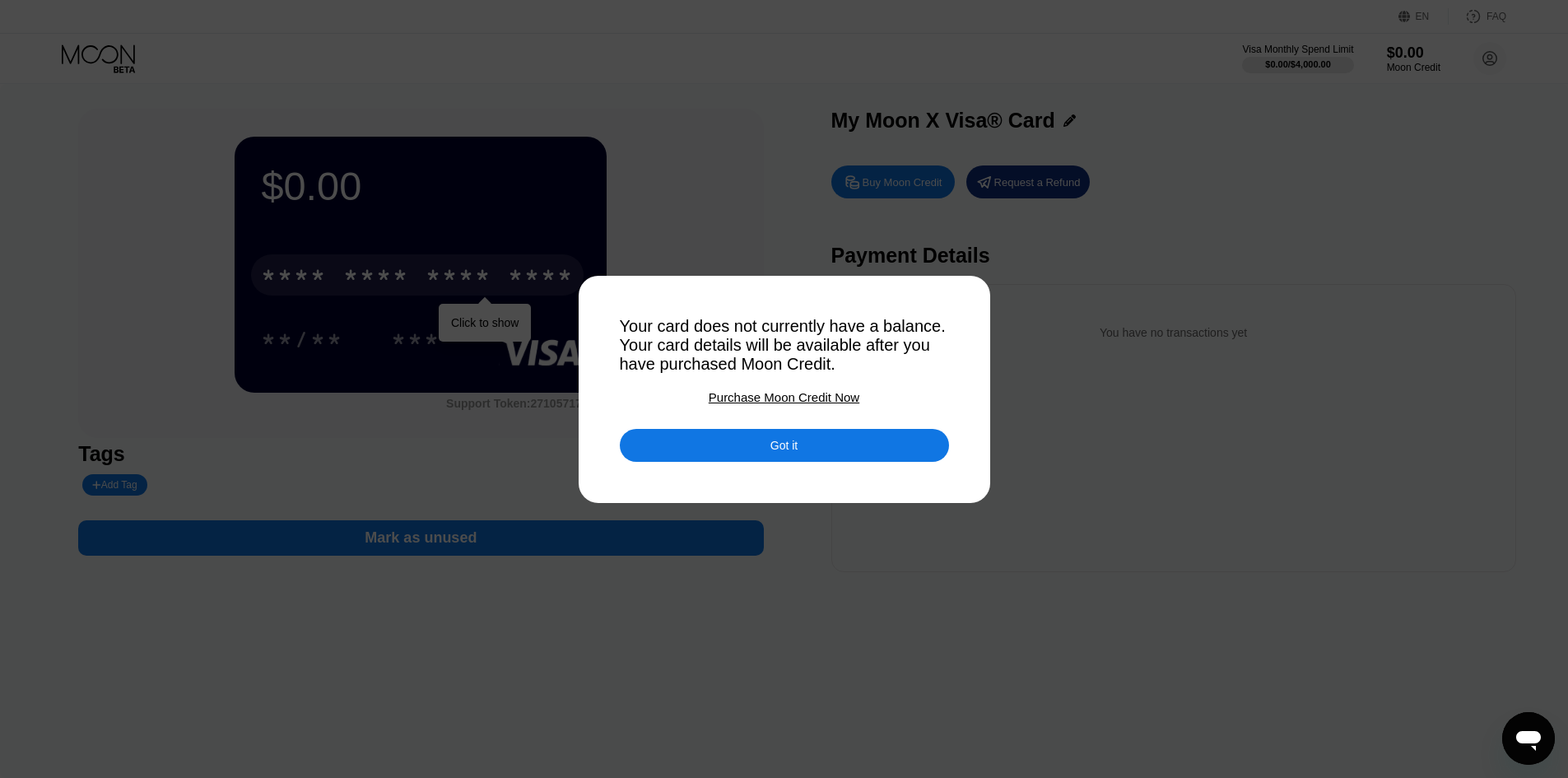
drag, startPoint x: 698, startPoint y: 445, endPoint x: 632, endPoint y: 412, distance: 73.8
click at [697, 445] on div "Got it" at bounding box center [784, 445] width 329 height 33
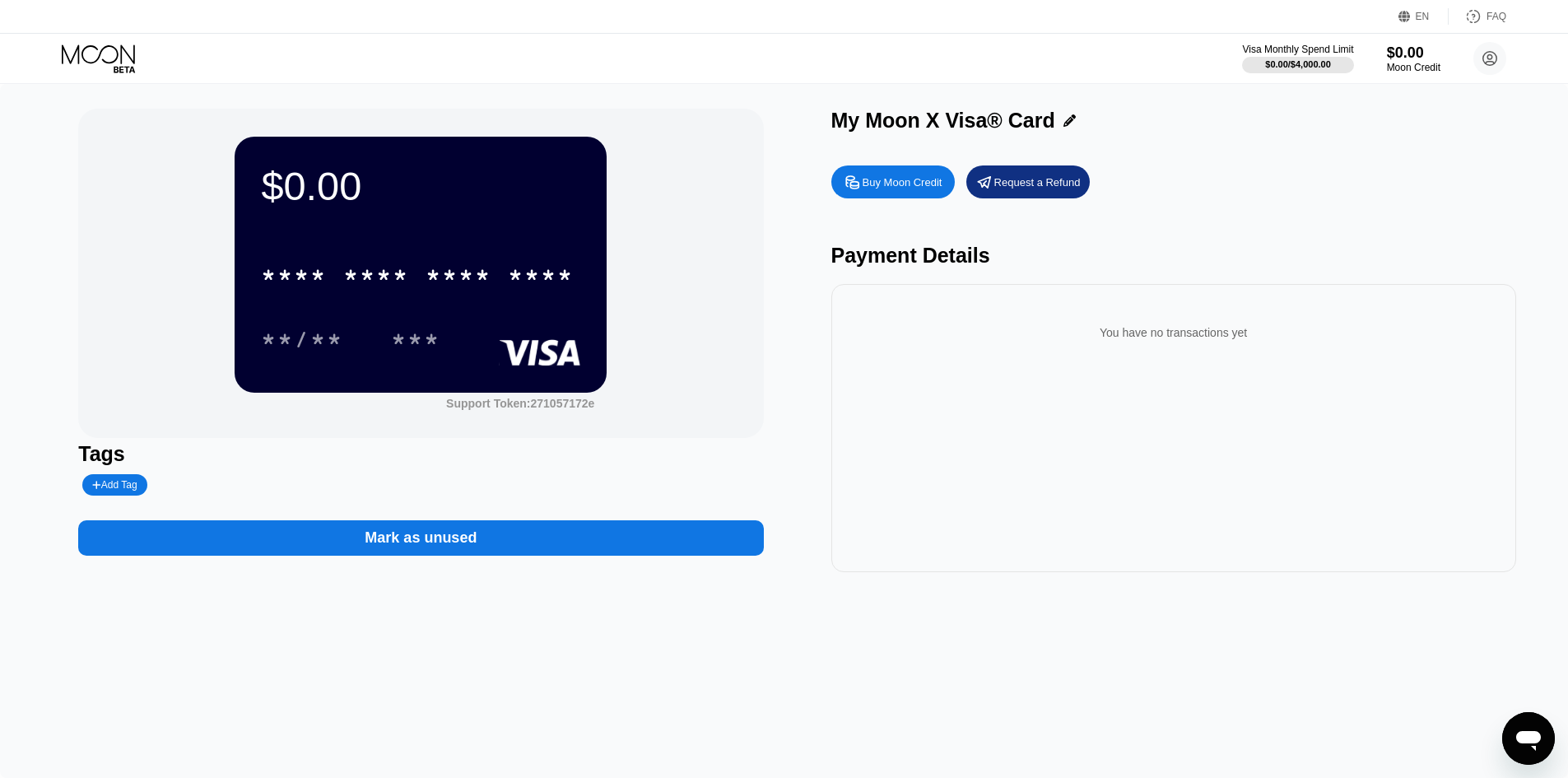
click at [429, 291] on div "* * * *" at bounding box center [458, 278] width 66 height 26
